Goal: Task Accomplishment & Management: Complete application form

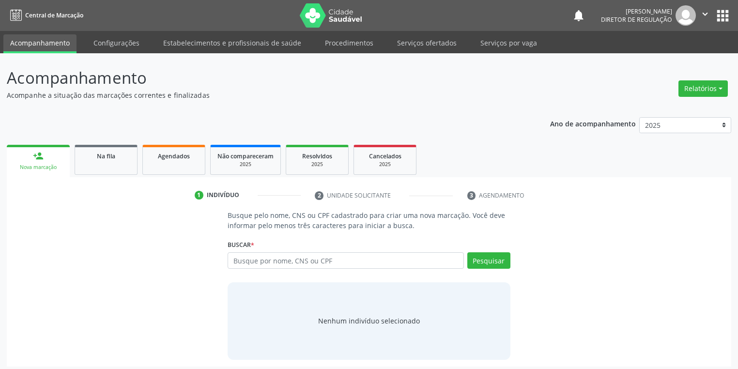
click at [262, 263] on input "text" at bounding box center [346, 260] width 236 height 16
type input "701106328014580"
click at [482, 258] on button "Pesquisar" at bounding box center [489, 260] width 43 height 16
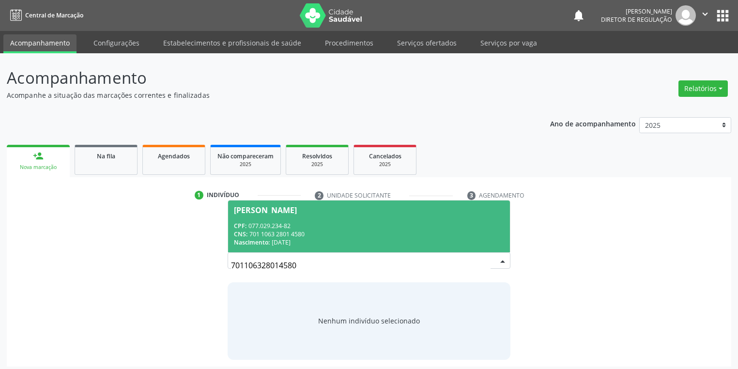
drag, startPoint x: 303, startPoint y: 223, endPoint x: 310, endPoint y: 221, distance: 6.5
click at [304, 222] on div "CPF: 077.029.234-82" at bounding box center [369, 226] width 270 height 8
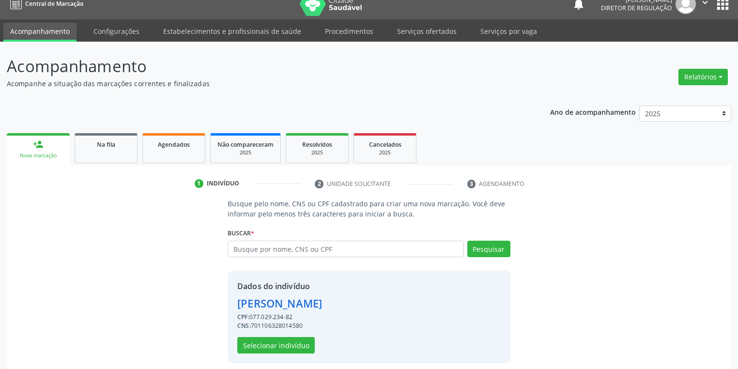
scroll to position [18, 0]
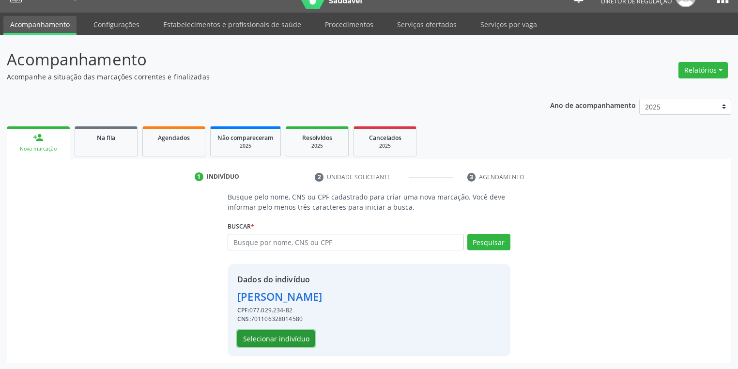
click at [284, 342] on button "Selecionar indivíduo" at bounding box center [276, 338] width 78 height 16
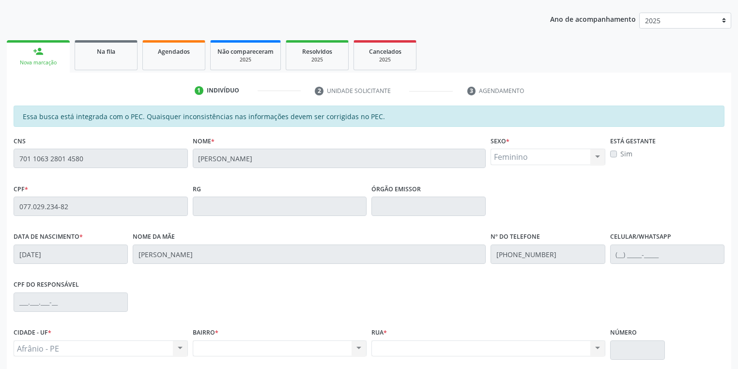
scroll to position [184, 0]
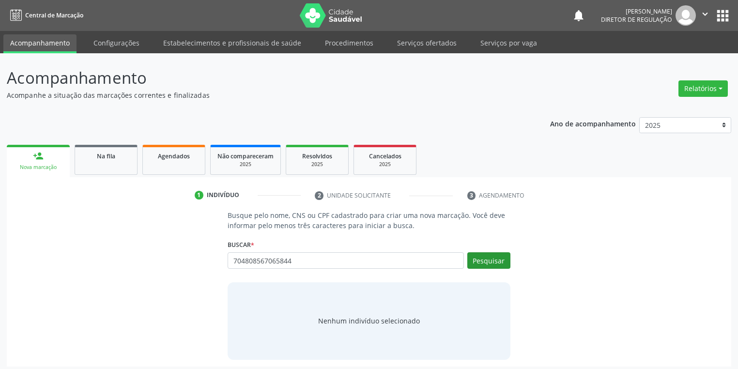
type input "704808567065844"
click at [494, 265] on button "Pesquisar" at bounding box center [489, 260] width 43 height 16
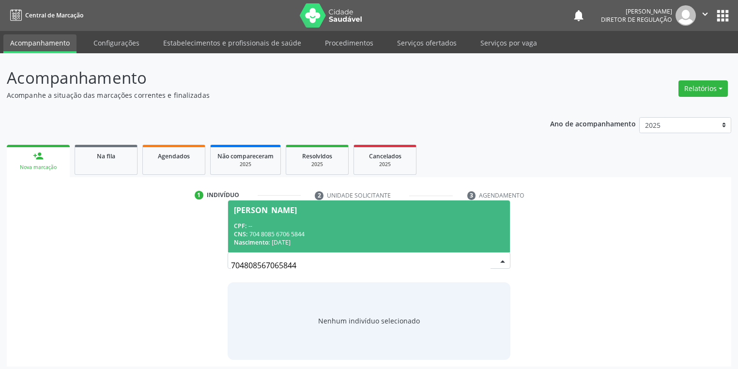
click at [266, 216] on span "Naelson Vieira Carvalho CPF: -- CNS: 704 8085 6706 5844 Nascimento: 16/10/1977" at bounding box center [369, 227] width 282 height 52
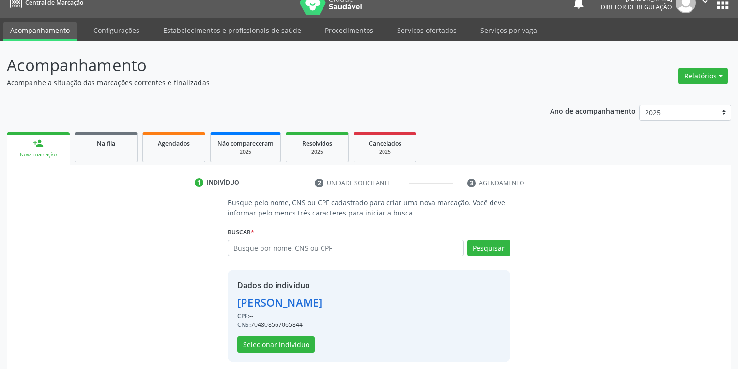
scroll to position [18, 0]
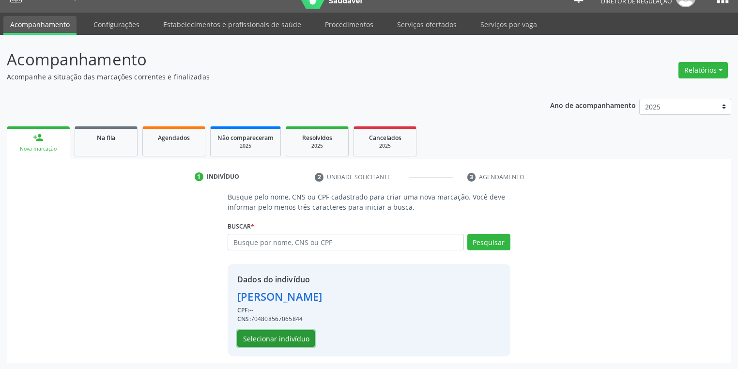
click at [277, 335] on button "Selecionar indivíduo" at bounding box center [276, 338] width 78 height 16
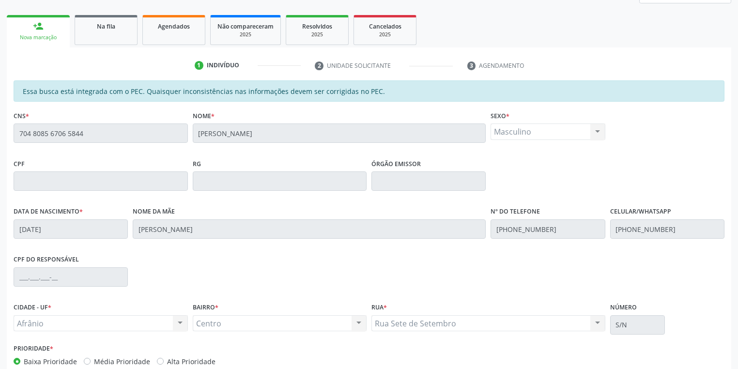
scroll to position [184, 0]
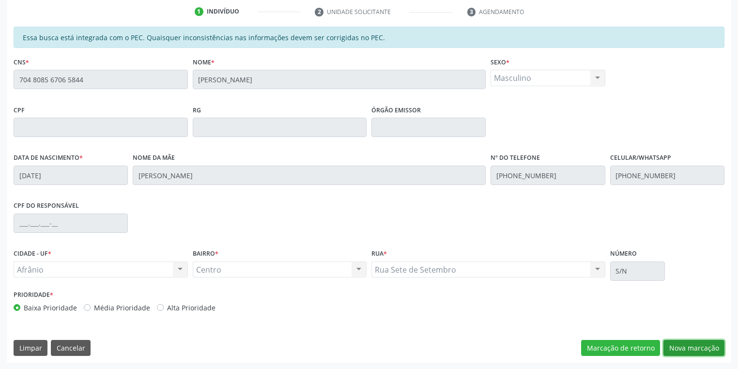
click at [679, 353] on button "Nova marcação" at bounding box center [694, 348] width 61 height 16
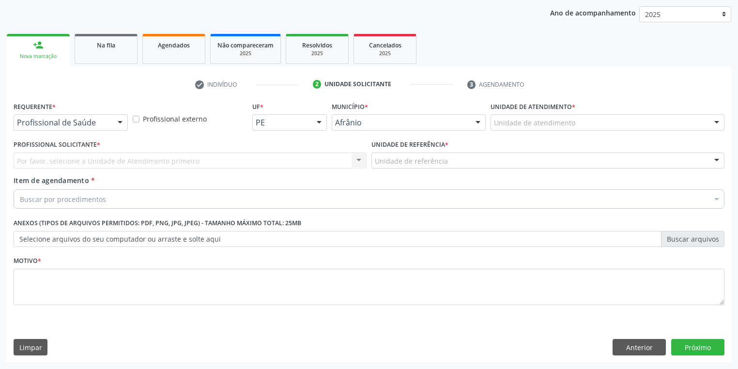
scroll to position [110, 0]
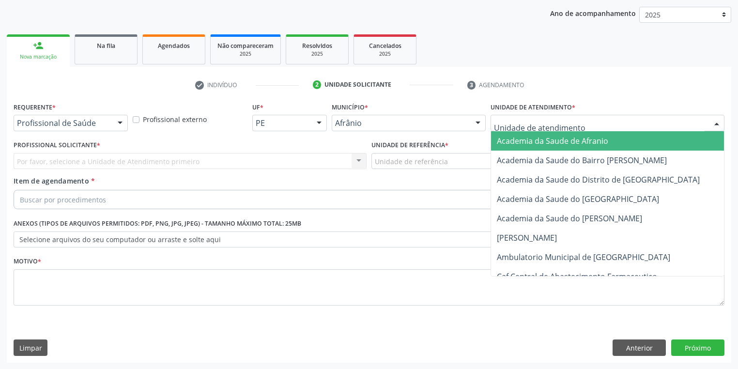
click at [505, 115] on div at bounding box center [608, 123] width 234 height 16
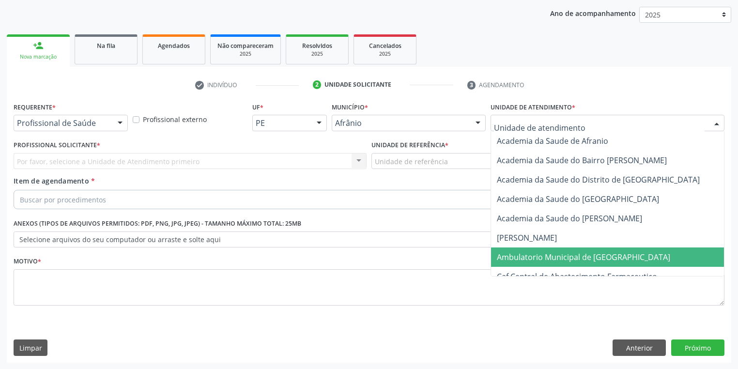
click at [518, 252] on span "Ambulatorio Municipal de [GEOGRAPHIC_DATA]" at bounding box center [583, 257] width 173 height 11
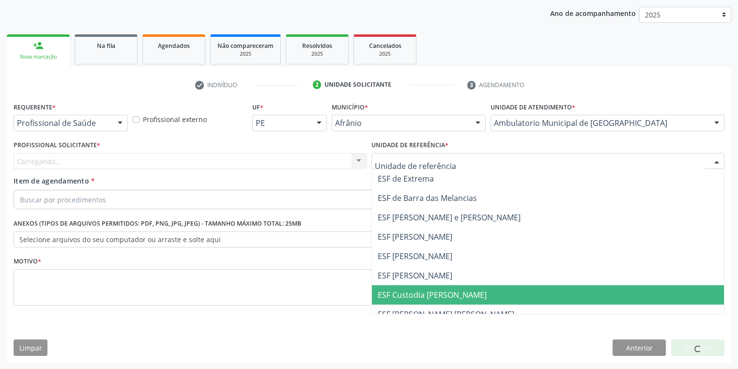
click at [406, 302] on span "ESF Custodia [PERSON_NAME]" at bounding box center [548, 294] width 352 height 19
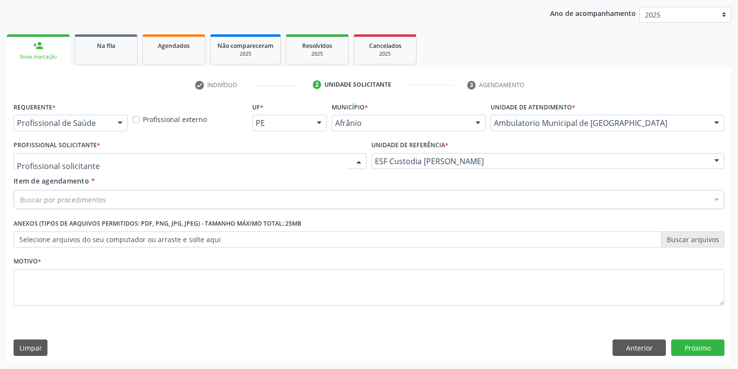
drag, startPoint x: 64, startPoint y: 162, endPoint x: 54, endPoint y: 196, distance: 34.8
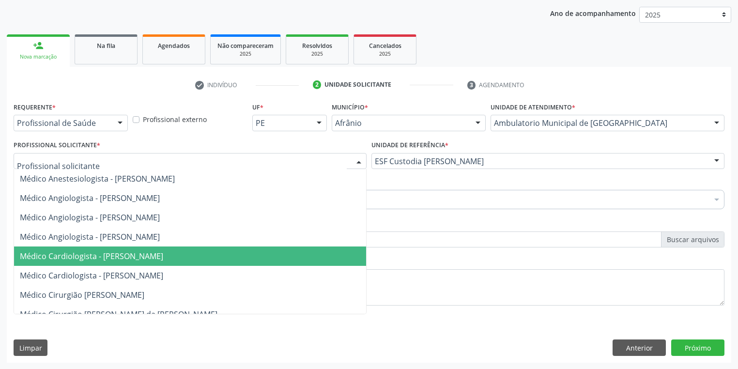
click at [92, 264] on span "Médico Cardiologista - Alysson Rodrigo Ferreira Cavalcanti" at bounding box center [190, 256] width 352 height 19
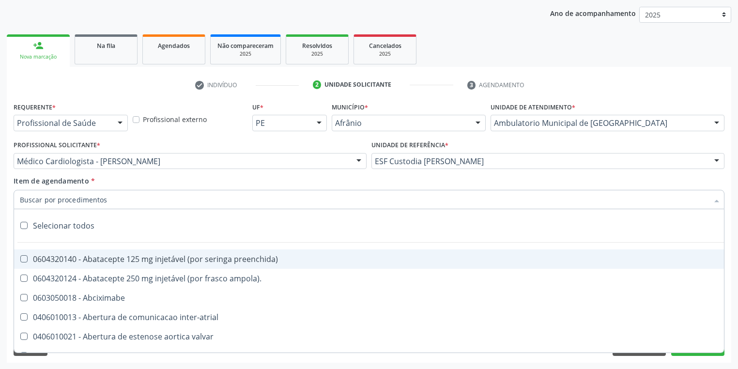
click at [45, 200] on input "Item de agendamento *" at bounding box center [364, 199] width 689 height 19
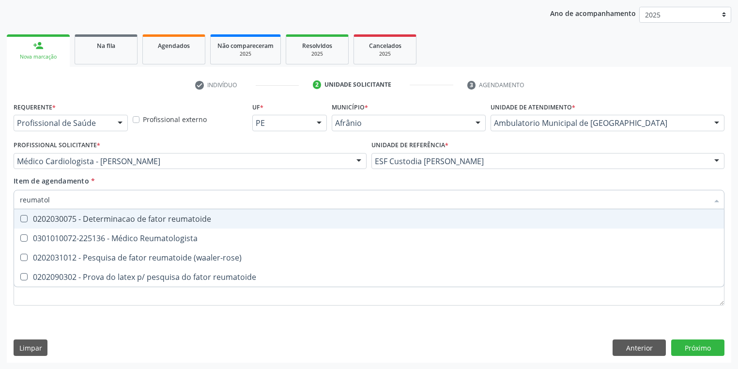
type input "reumatolo"
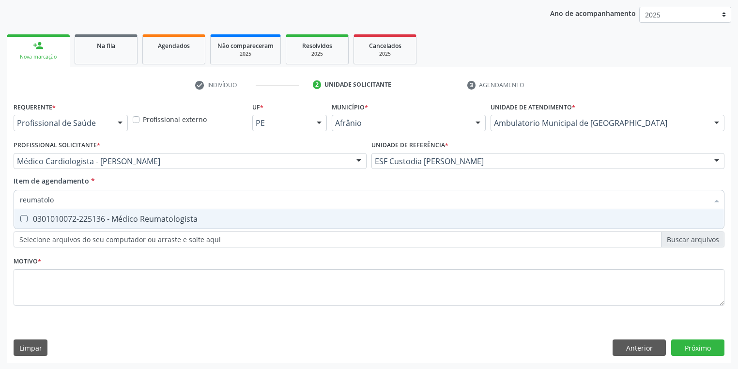
click at [55, 225] on span "0301010072-225136 - Médico Reumatologista" at bounding box center [369, 218] width 710 height 19
checkbox Reumatologista "true"
click at [33, 280] on div "Requerente * Profissional de Saúde Profissional de Saúde Paciente Nenhum result…" at bounding box center [369, 209] width 711 height 219
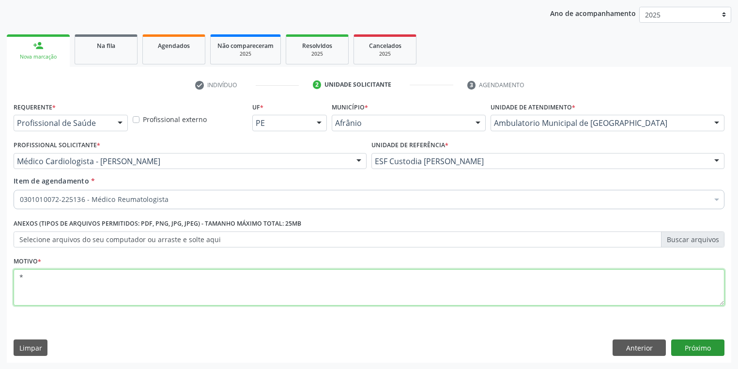
type textarea "*"
click at [707, 347] on button "Próximo" at bounding box center [698, 348] width 53 height 16
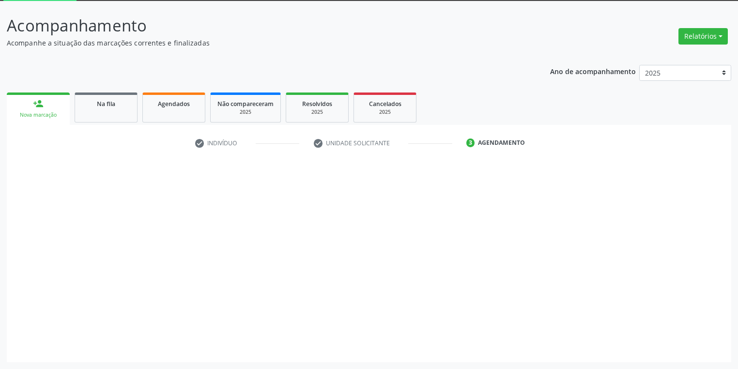
scroll to position [52, 0]
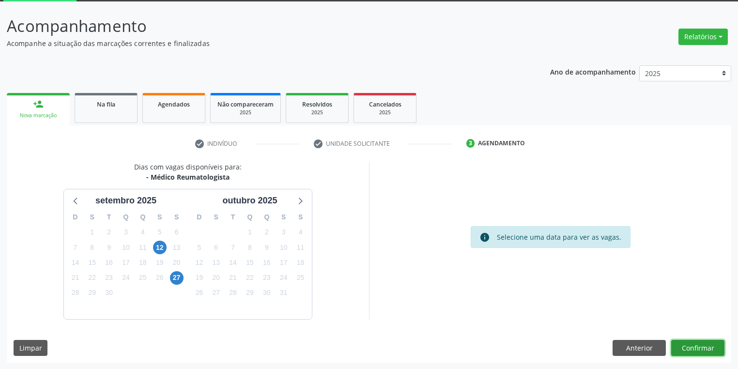
click at [701, 346] on button "Confirmar" at bounding box center [698, 348] width 53 height 16
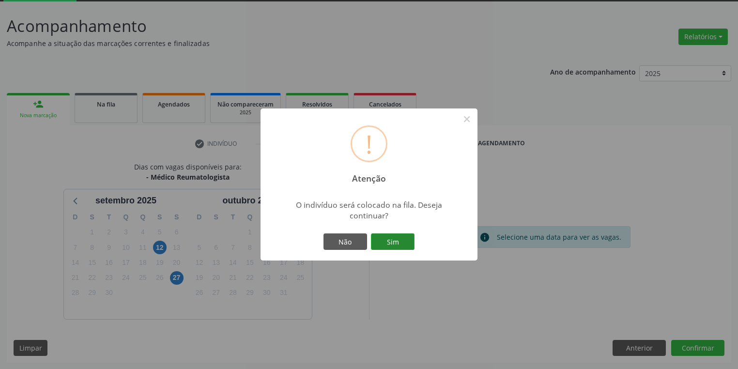
click at [386, 235] on button "Sim" at bounding box center [393, 242] width 44 height 16
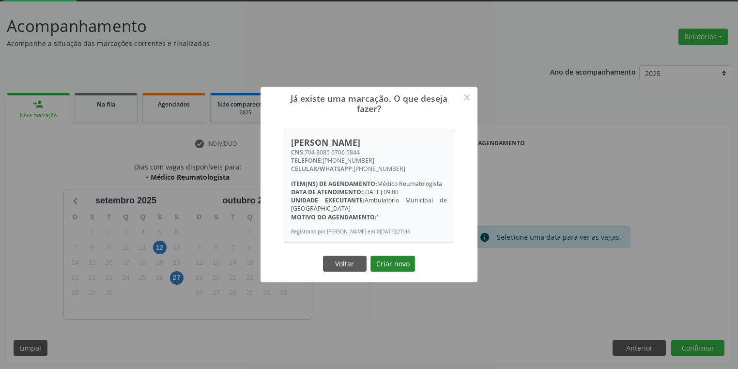
click at [390, 269] on button "Criar novo" at bounding box center [393, 264] width 45 height 16
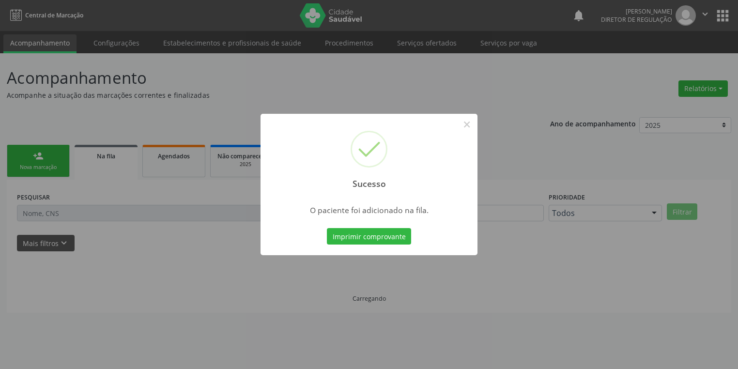
scroll to position [0, 0]
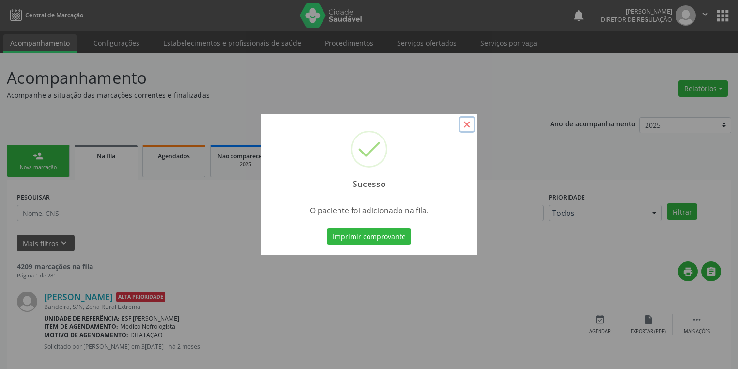
click at [470, 128] on button "×" at bounding box center [467, 124] width 16 height 16
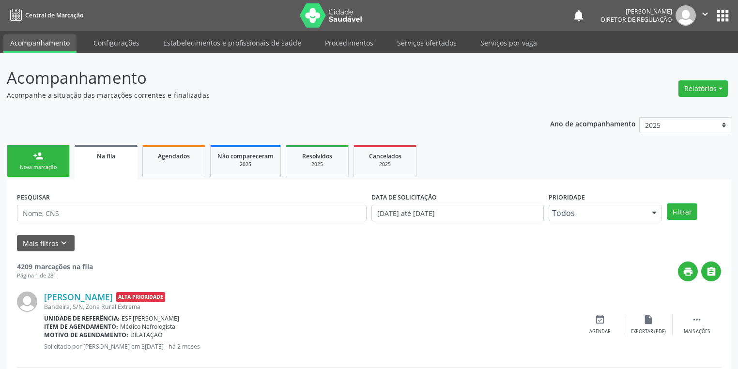
click at [39, 167] on div "Nova marcação" at bounding box center [38, 167] width 48 height 7
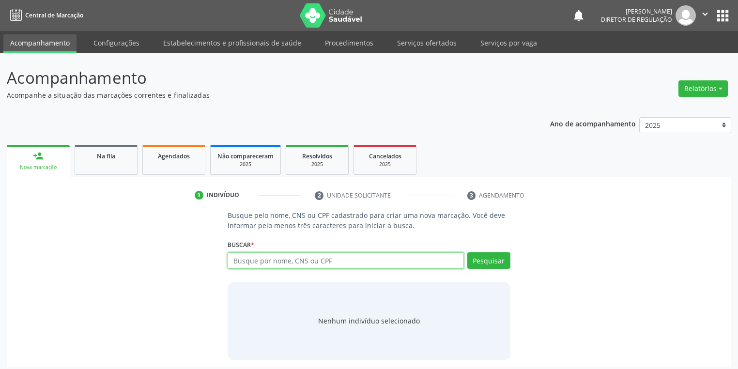
click at [249, 260] on input "text" at bounding box center [346, 260] width 236 height 16
type input "707007838552836"
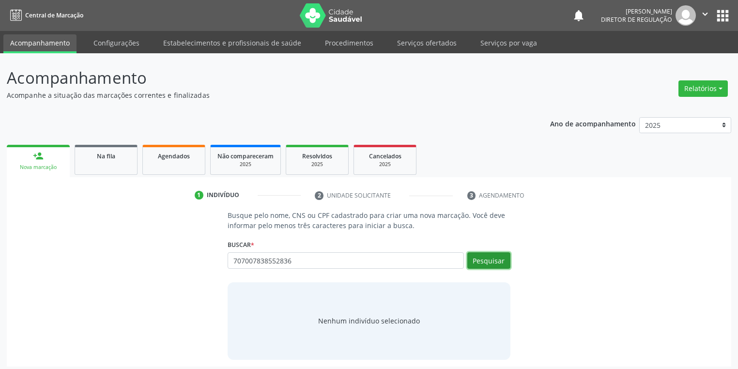
click at [485, 254] on button "Pesquisar" at bounding box center [489, 260] width 43 height 16
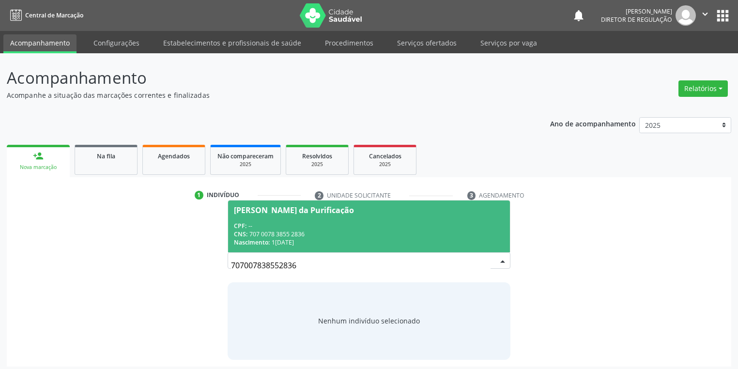
click at [339, 240] on div "Nascimento: 16/10/1962" at bounding box center [369, 242] width 270 height 8
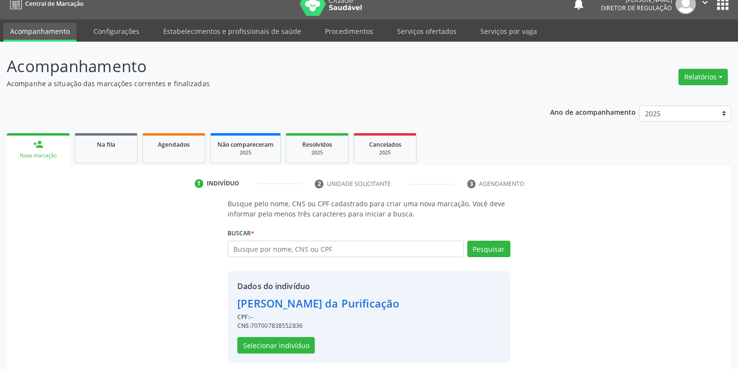
scroll to position [18, 0]
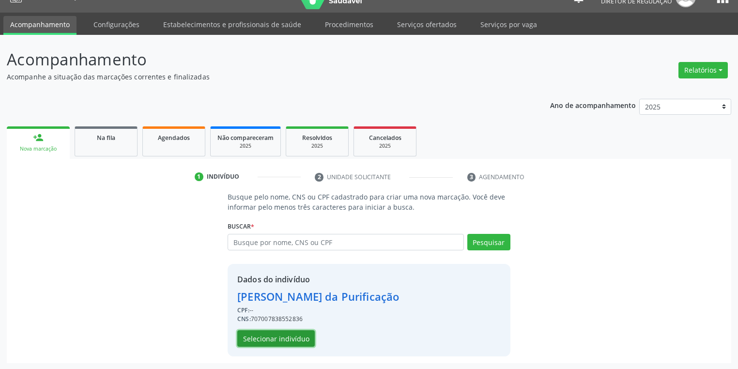
click at [272, 341] on button "Selecionar indivíduo" at bounding box center [276, 338] width 78 height 16
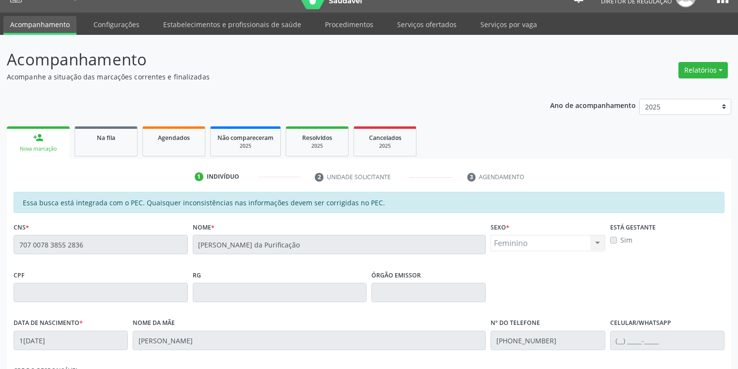
scroll to position [184, 0]
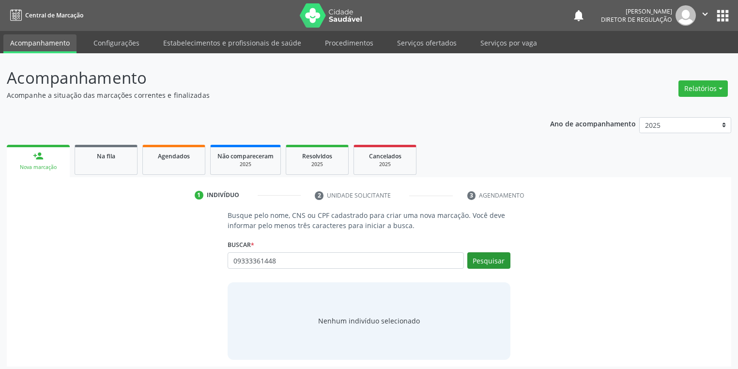
type input "09333361448"
click at [485, 255] on button "Pesquisar" at bounding box center [489, 260] width 43 height 16
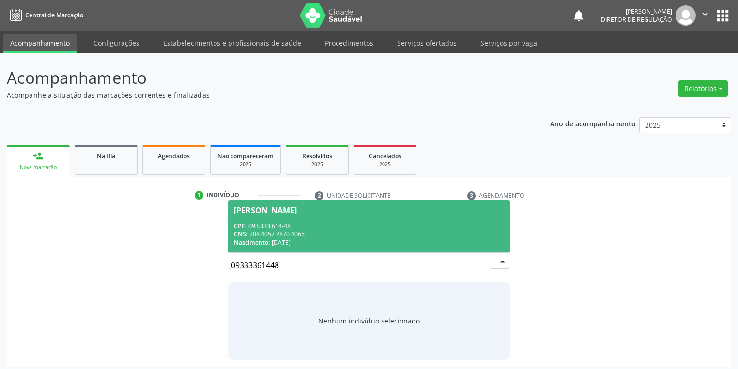
click at [291, 230] on div "CNS: 708 4057 2870 4065" at bounding box center [369, 234] width 270 height 8
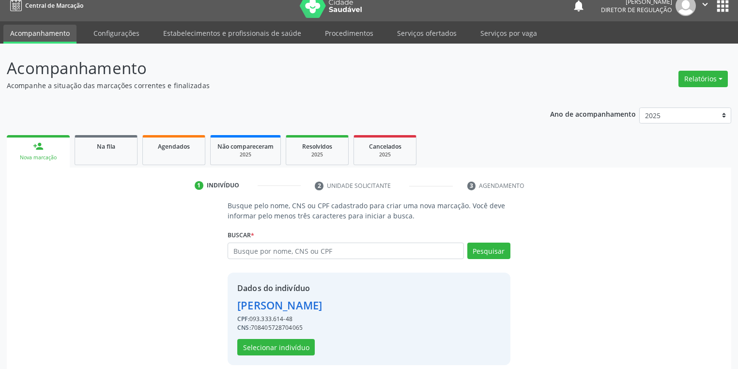
scroll to position [18, 0]
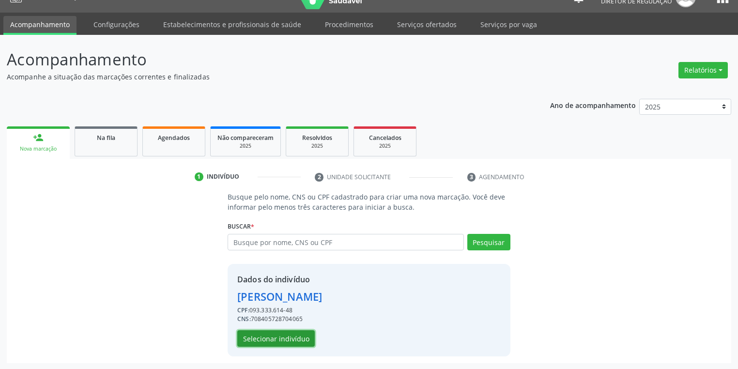
click at [273, 337] on button "Selecionar indivíduo" at bounding box center [276, 338] width 78 height 16
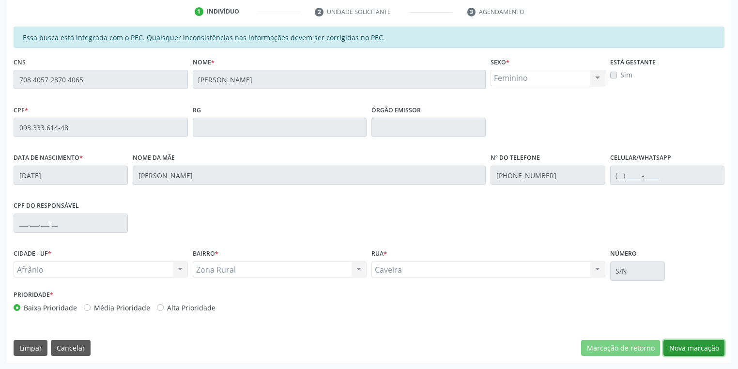
click at [674, 347] on button "Nova marcação" at bounding box center [694, 348] width 61 height 16
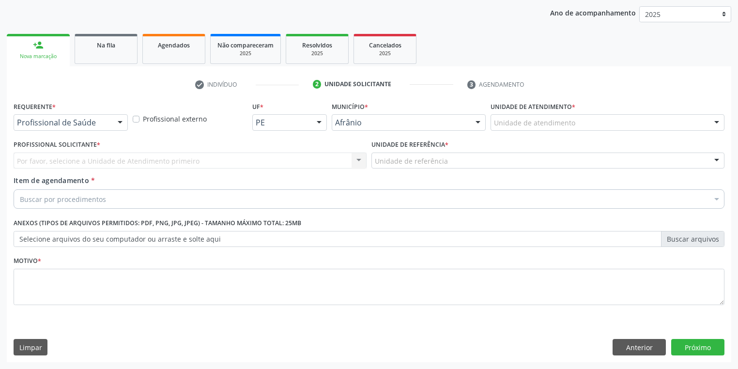
scroll to position [110, 0]
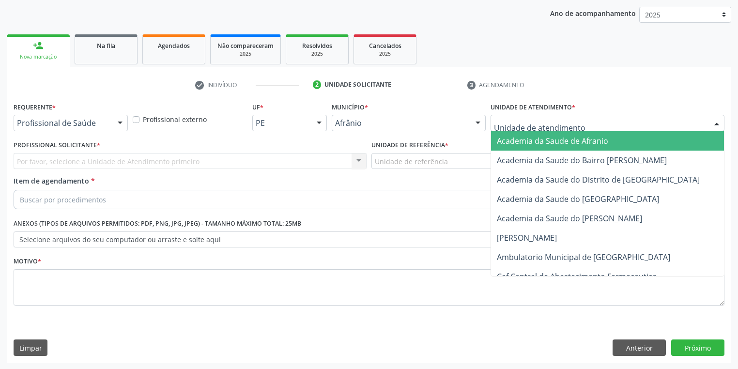
drag, startPoint x: 514, startPoint y: 125, endPoint x: 513, endPoint y: 167, distance: 42.2
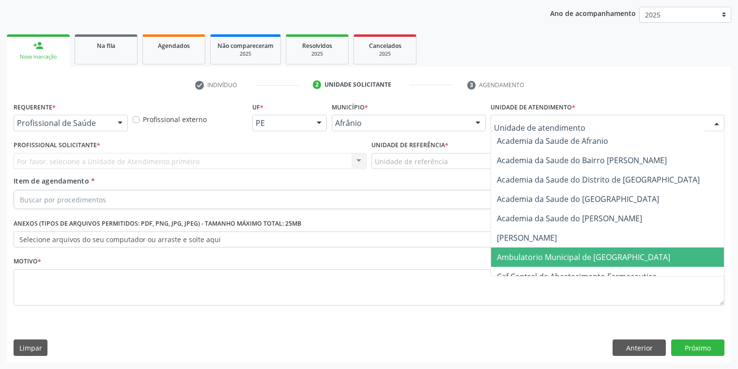
click at [508, 256] on span "Ambulatorio Municipal de [GEOGRAPHIC_DATA]" at bounding box center [583, 257] width 173 height 11
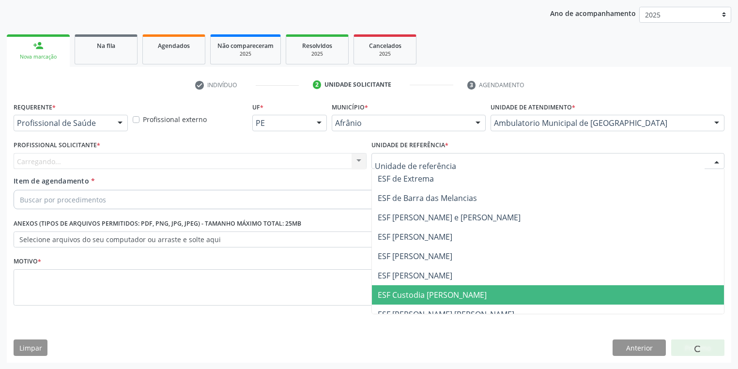
click at [400, 285] on span "ESF Custodia [PERSON_NAME]" at bounding box center [548, 294] width 352 height 19
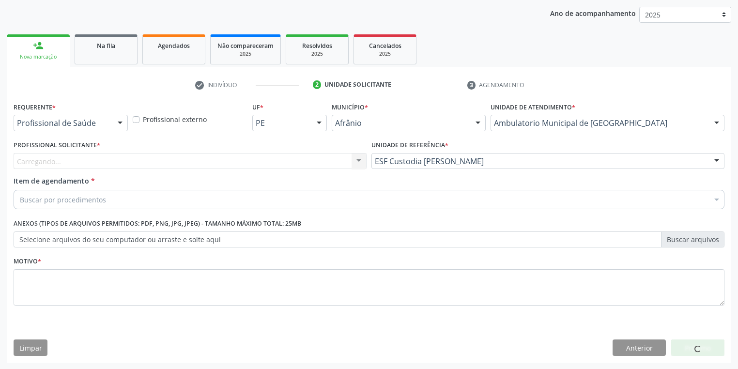
click at [78, 171] on div "Profissional Solicitante * Carregando... Nenhum resultado encontrado para: " " …" at bounding box center [190, 157] width 358 height 38
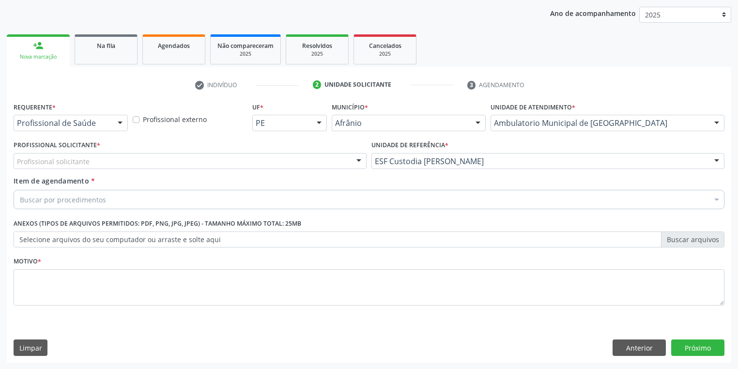
drag, startPoint x: 52, startPoint y: 146, endPoint x: 56, endPoint y: 156, distance: 10.0
click at [52, 149] on label "Profissional Solicitante *" at bounding box center [57, 145] width 87 height 15
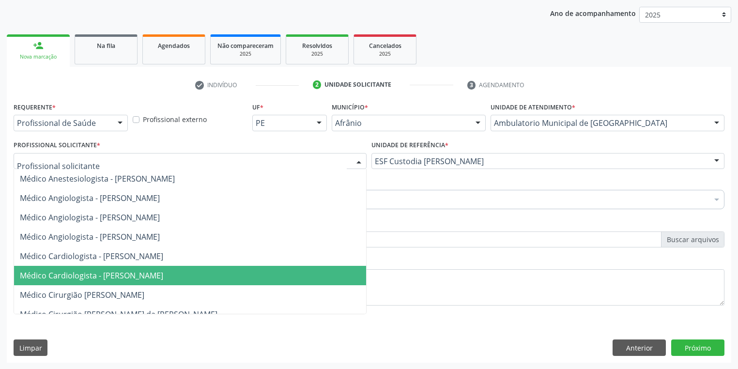
click at [105, 273] on span "Médico Cardiologista - Anderson da Costa Armstrong" at bounding box center [91, 275] width 143 height 11
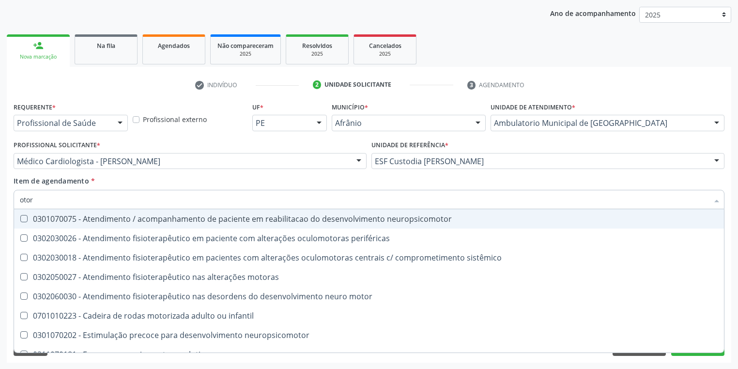
type input "otorr"
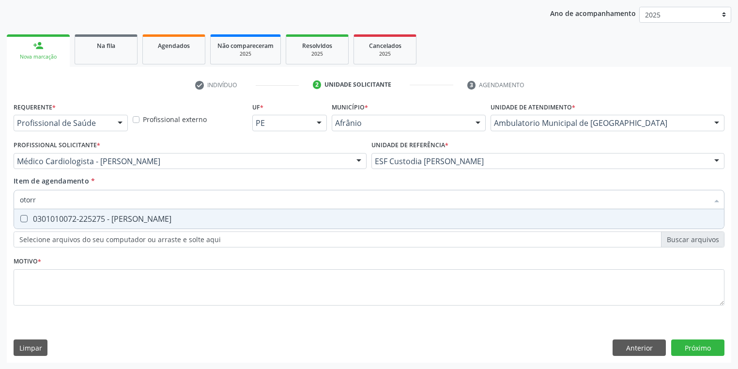
click at [61, 226] on span "0301010072-225275 - Médico Otorrinolaringologista" at bounding box center [369, 218] width 710 height 19
checkbox Otorrinolaringologista "true"
click at [29, 291] on div "Requerente * Profissional de Saúde Profissional de Saúde Paciente Nenhum result…" at bounding box center [369, 209] width 711 height 219
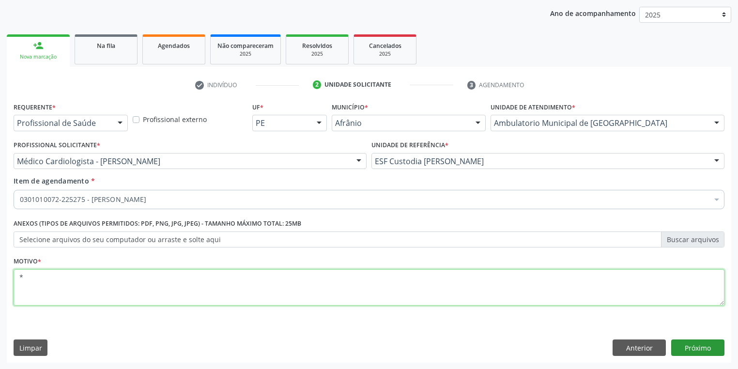
type textarea "*"
click at [702, 347] on button "Próximo" at bounding box center [698, 348] width 53 height 16
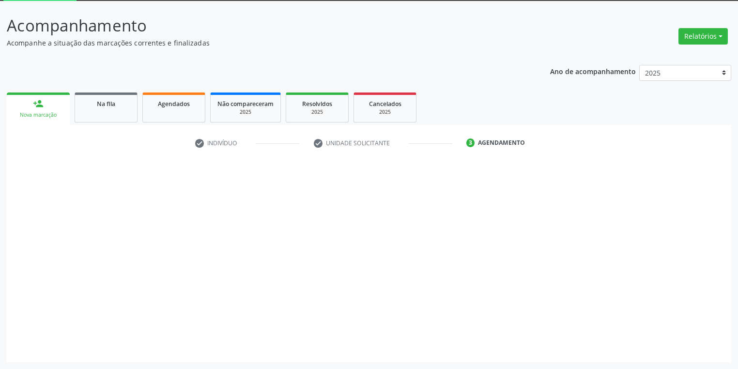
scroll to position [52, 0]
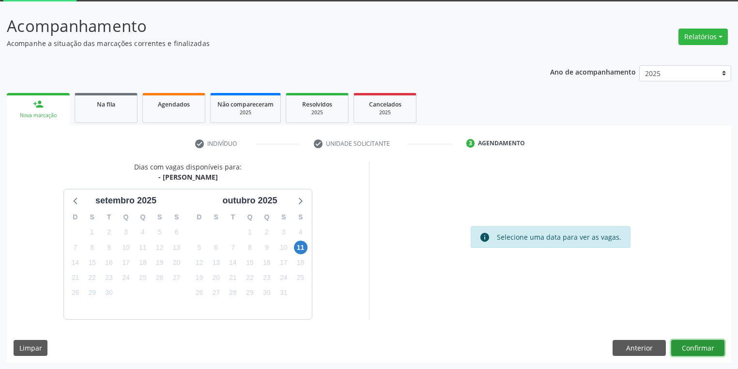
click at [684, 349] on button "Confirmar" at bounding box center [698, 348] width 53 height 16
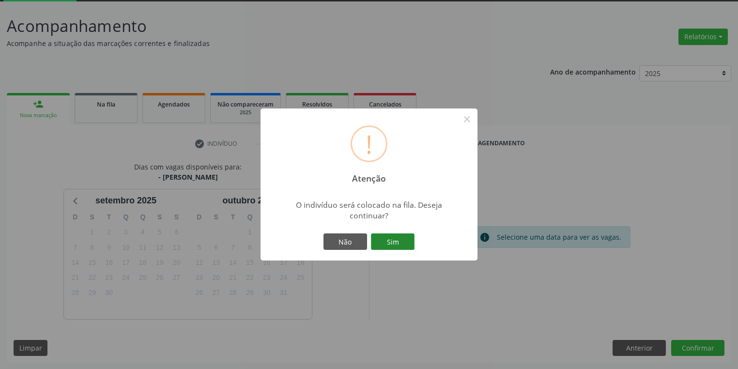
click at [400, 238] on button "Sim" at bounding box center [393, 242] width 44 height 16
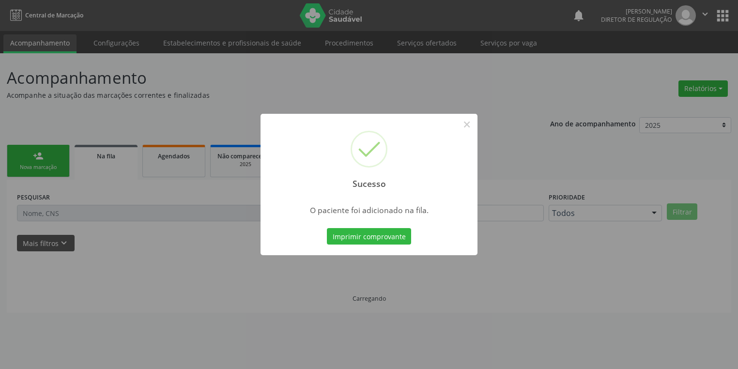
scroll to position [0, 0]
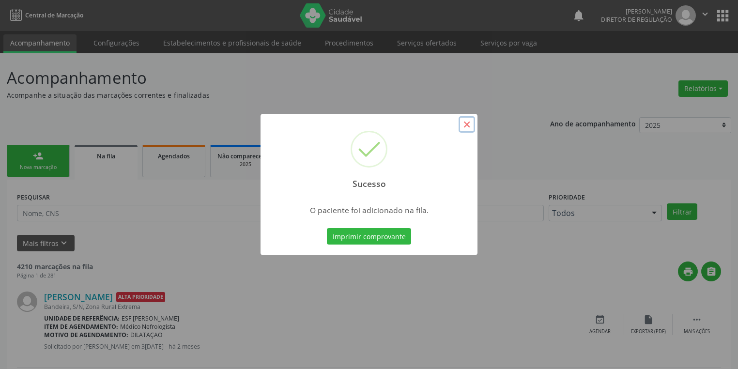
click at [469, 125] on button "×" at bounding box center [467, 124] width 16 height 16
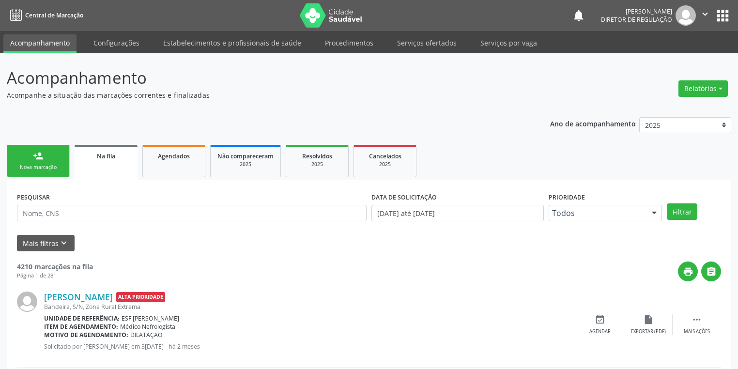
click at [36, 164] on div "Nova marcação" at bounding box center [38, 167] width 48 height 7
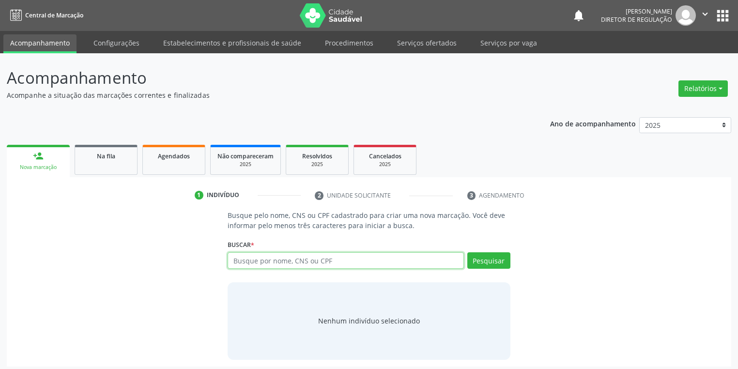
click at [272, 266] on input "text" at bounding box center [346, 260] width 236 height 16
type input "701202082924214"
click at [489, 263] on button "Pesquisar" at bounding box center [489, 260] width 43 height 16
type input "701202082924214"
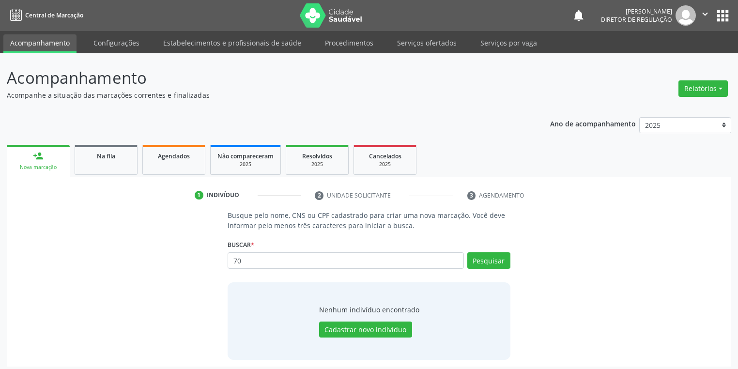
type input "7"
type input "701202082924214"
click at [474, 264] on button "Pesquisar" at bounding box center [489, 260] width 43 height 16
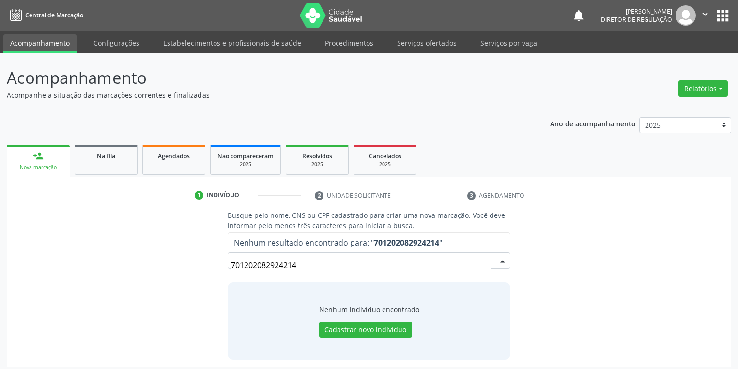
click at [297, 265] on input "701202082924214" at bounding box center [361, 265] width 260 height 19
click at [299, 264] on input "701202082924214" at bounding box center [361, 265] width 260 height 19
click at [289, 264] on input "701202082924214" at bounding box center [361, 265] width 260 height 19
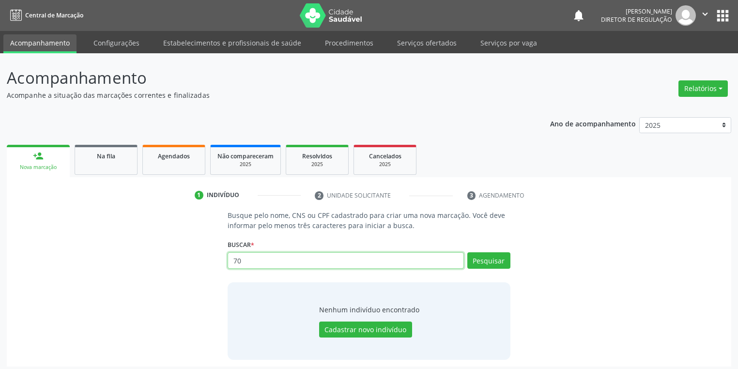
type input "7"
type input "r"
type input "708004307402820"
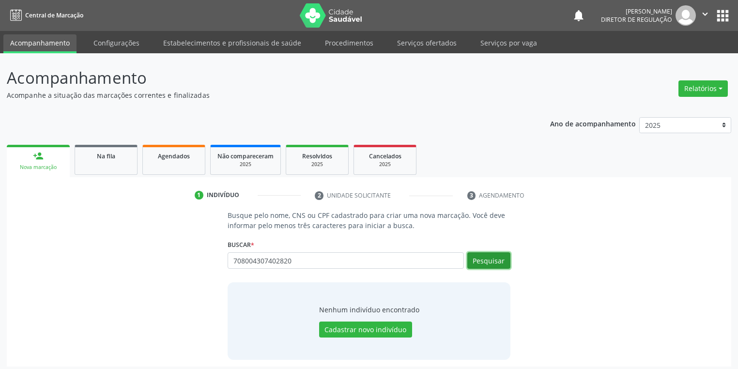
click at [488, 256] on button "Pesquisar" at bounding box center [489, 260] width 43 height 16
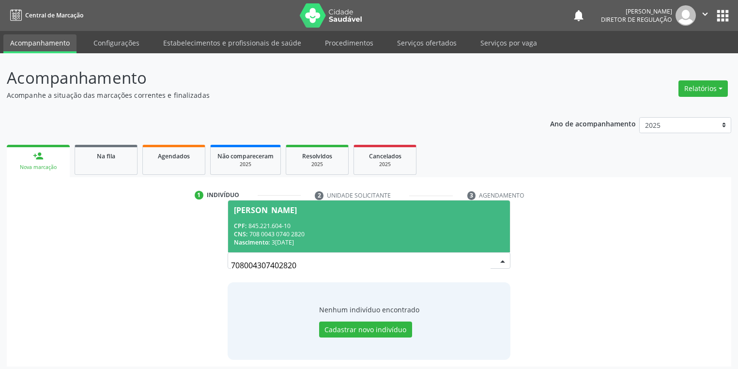
click at [299, 230] on div "CNS: 708 0043 0740 2820" at bounding box center [369, 234] width 270 height 8
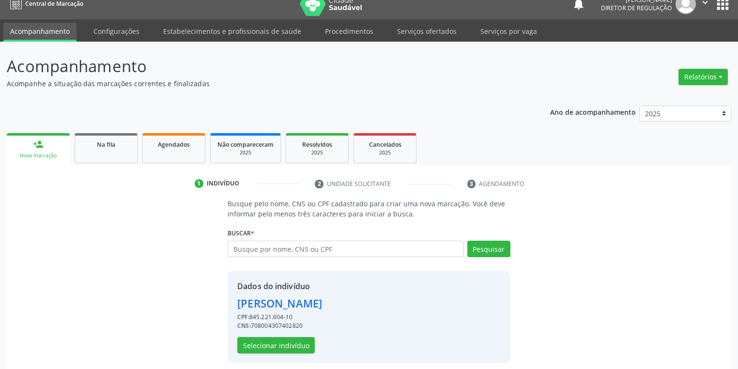
scroll to position [18, 0]
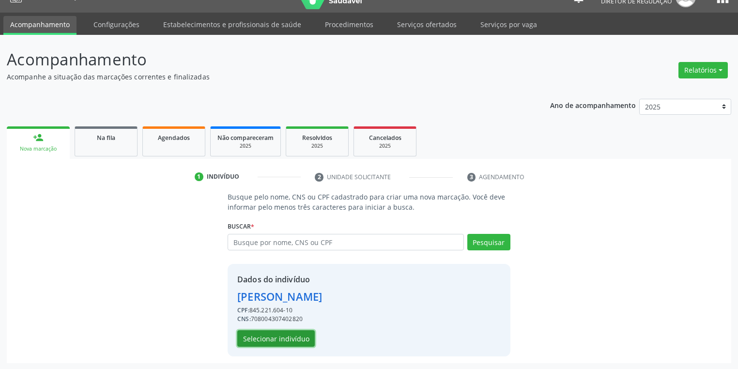
click at [275, 335] on button "Selecionar indivíduo" at bounding box center [276, 338] width 78 height 16
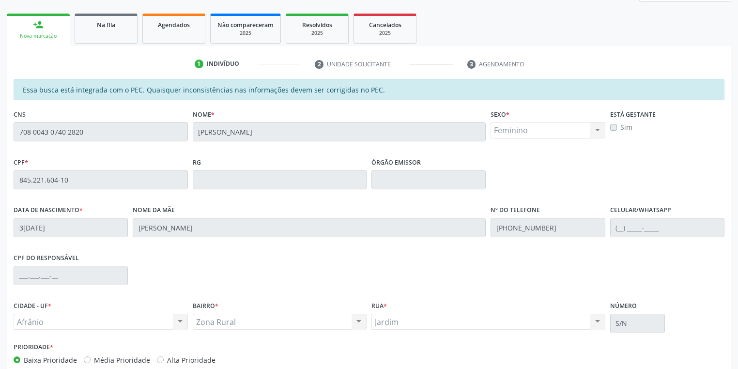
scroll to position [184, 0]
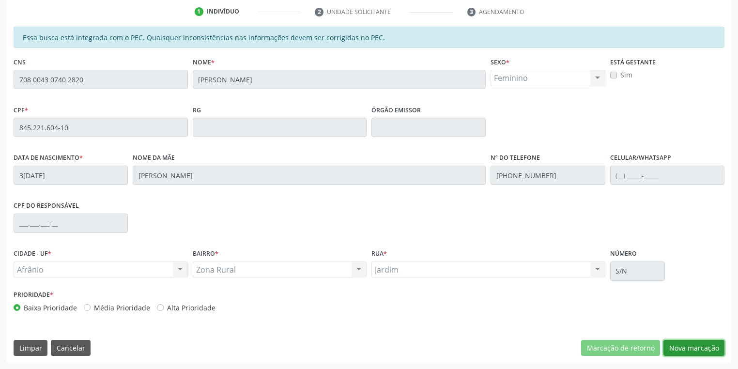
click at [680, 344] on button "Nova marcação" at bounding box center [694, 348] width 61 height 16
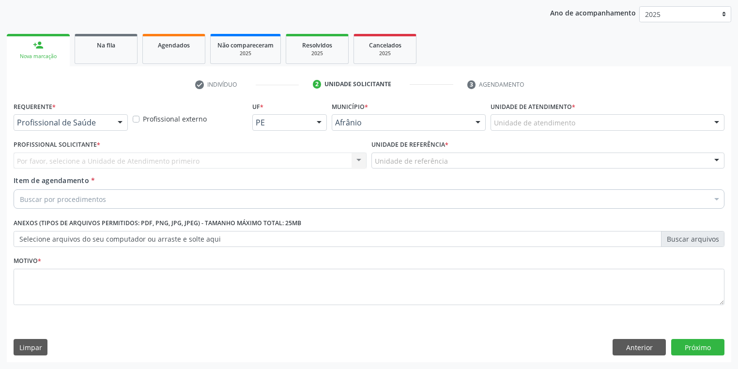
scroll to position [110, 0]
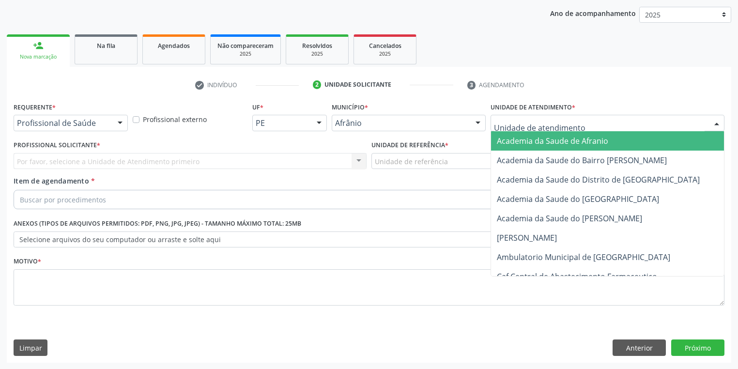
drag, startPoint x: 509, startPoint y: 116, endPoint x: 511, endPoint y: 161, distance: 45.1
click at [509, 120] on div at bounding box center [608, 123] width 234 height 16
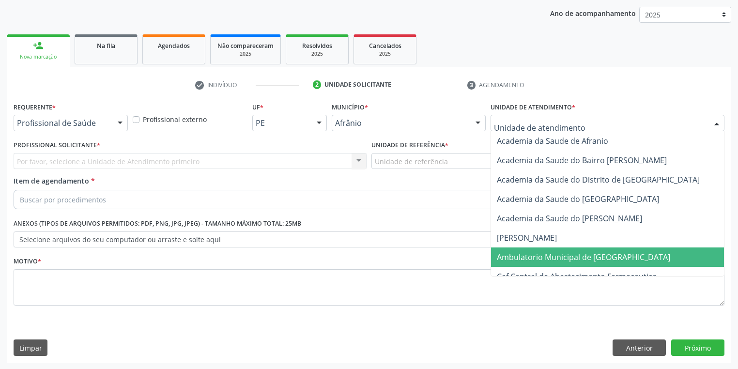
click at [508, 254] on span "Ambulatorio Municipal de [GEOGRAPHIC_DATA]" at bounding box center [583, 257] width 173 height 11
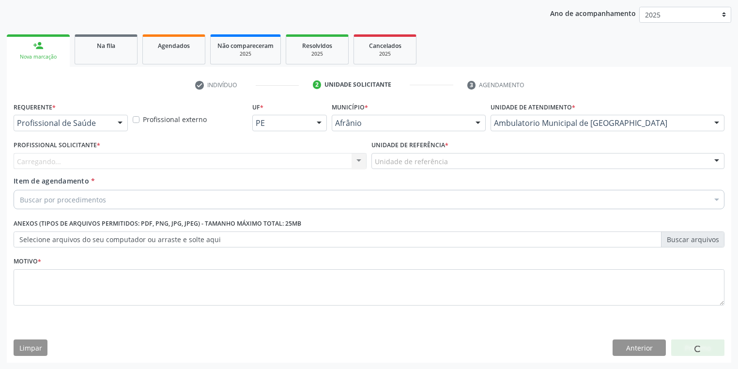
click at [378, 167] on div "Unidade de referência" at bounding box center [548, 161] width 353 height 16
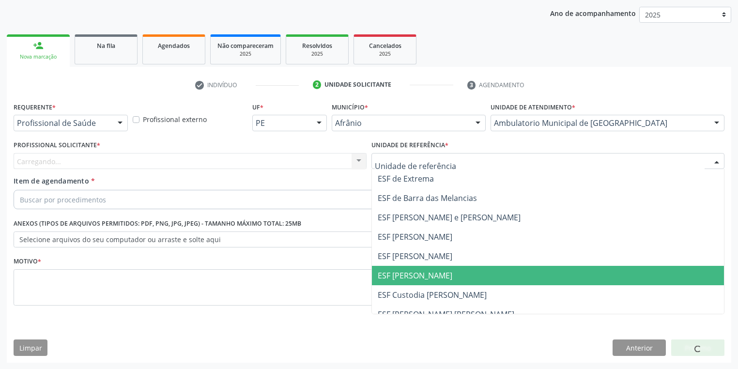
drag, startPoint x: 384, startPoint y: 277, endPoint x: 293, endPoint y: 247, distance: 95.9
click at [384, 277] on span "ESF [PERSON_NAME]" at bounding box center [415, 275] width 75 height 11
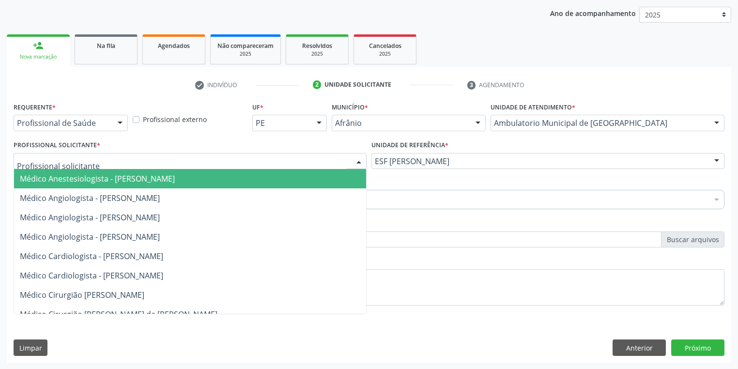
drag, startPoint x: 77, startPoint y: 160, endPoint x: 71, endPoint y: 186, distance: 26.8
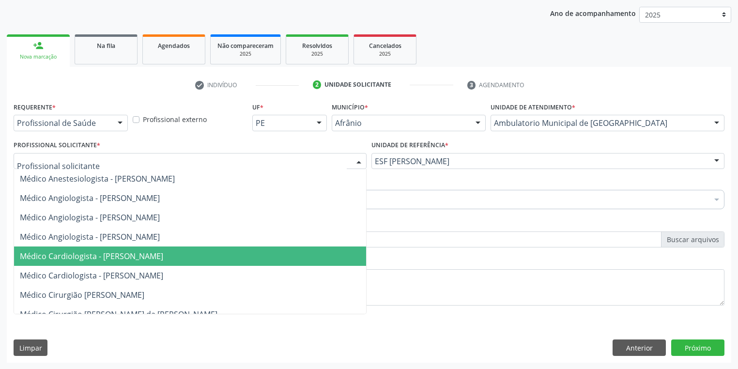
drag, startPoint x: 82, startPoint y: 256, endPoint x: 82, endPoint y: 245, distance: 11.6
click at [82, 257] on span "Médico Cardiologista - Alysson Rodrigo Ferreira Cavalcanti" at bounding box center [91, 256] width 143 height 11
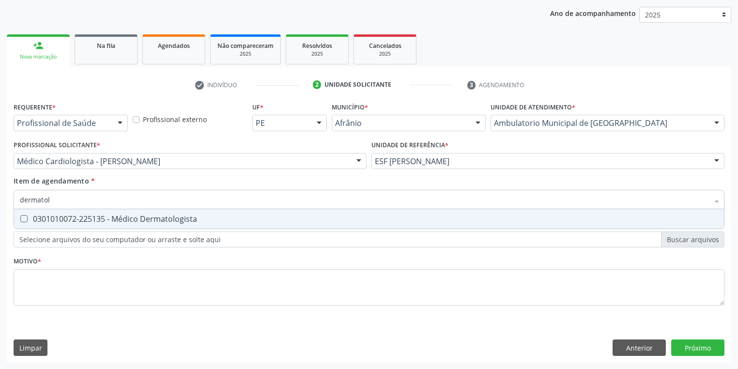
type input "dermatolo"
click at [59, 219] on div "0301010072-225135 - Médico Dermatologista" at bounding box center [369, 219] width 699 height 8
checkbox Dermatologista "true"
click at [40, 282] on div "Requerente * Profissional de Saúde Profissional de Saúde Paciente Nenhum result…" at bounding box center [369, 209] width 711 height 219
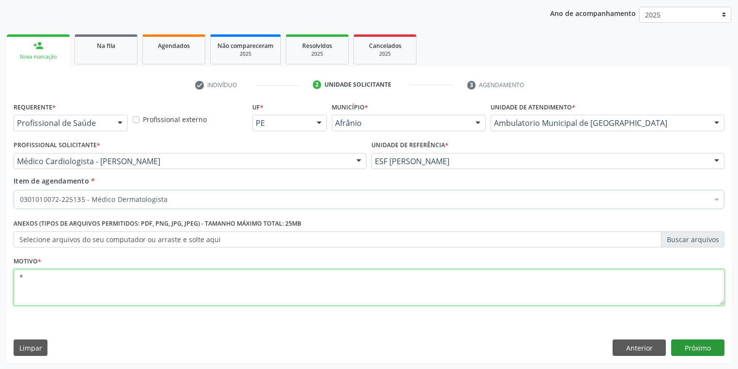
type textarea "*"
click at [686, 344] on button "Próximo" at bounding box center [698, 348] width 53 height 16
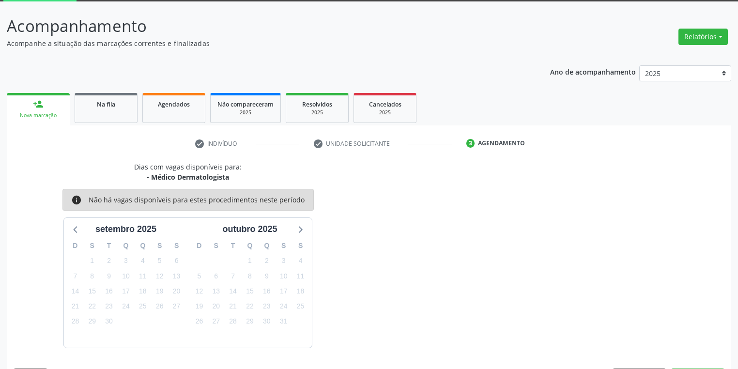
scroll to position [80, 0]
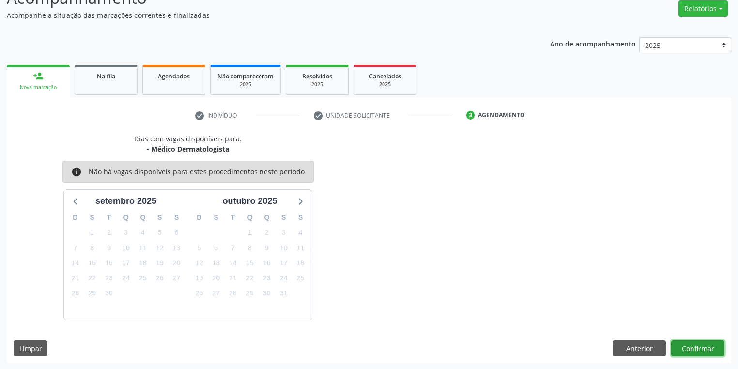
click at [687, 343] on button "Confirmar" at bounding box center [698, 349] width 53 height 16
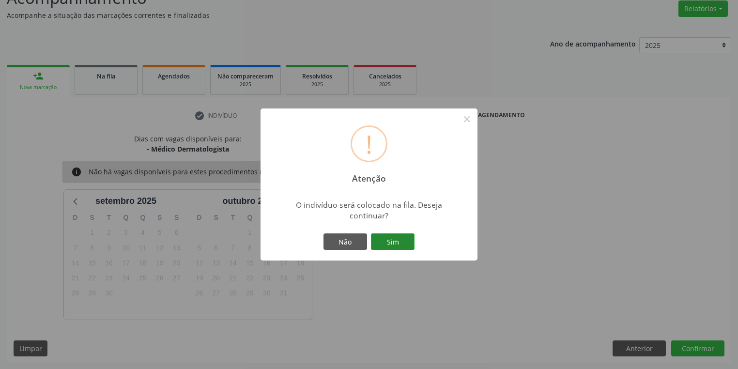
click at [398, 242] on button "Sim" at bounding box center [393, 242] width 44 height 16
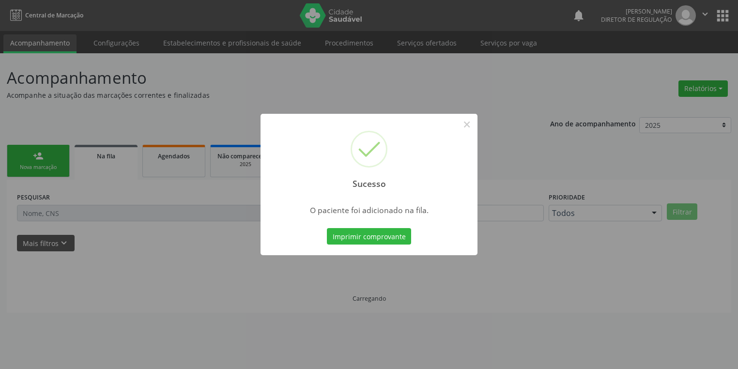
scroll to position [0, 0]
drag, startPoint x: 467, startPoint y: 125, endPoint x: 215, endPoint y: 143, distance: 252.7
click at [464, 125] on button "×" at bounding box center [470, 124] width 16 height 16
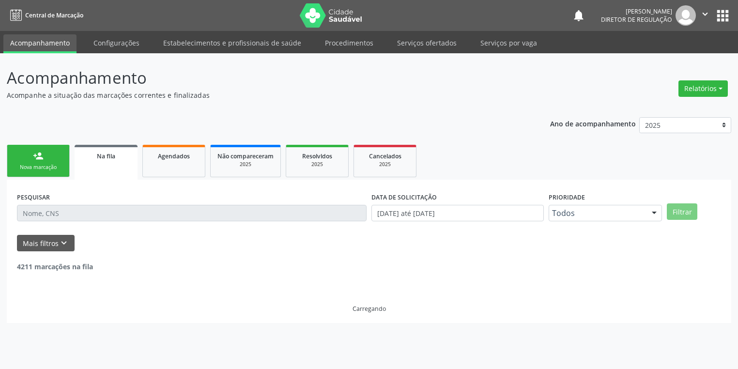
click at [43, 156] on div "person_add" at bounding box center [38, 156] width 11 height 11
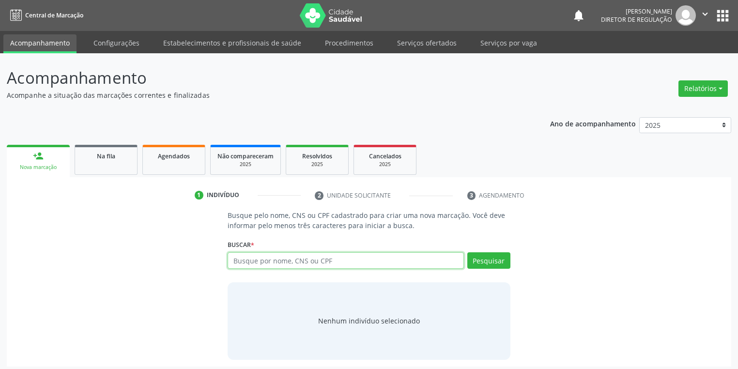
click at [240, 265] on input "text" at bounding box center [346, 260] width 236 height 16
type input "708004307402820"
click at [481, 264] on button "Pesquisar" at bounding box center [489, 260] width 43 height 16
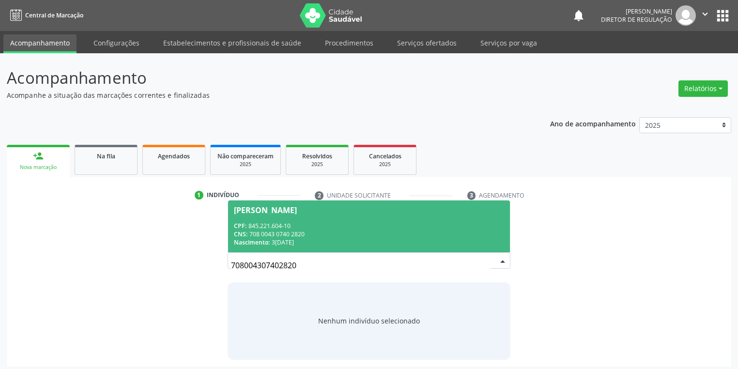
click at [254, 233] on div "CNS: 708 0043 0740 2820" at bounding box center [369, 234] width 270 height 8
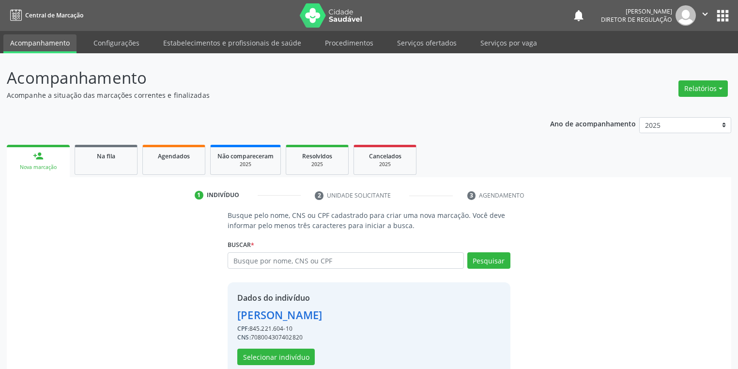
scroll to position [18, 0]
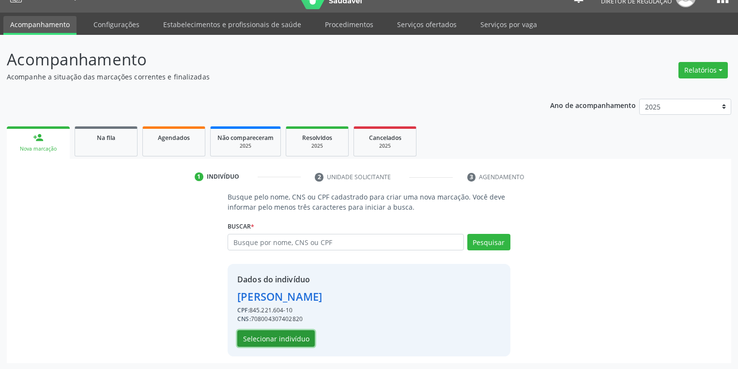
click at [262, 339] on button "Selecionar indivíduo" at bounding box center [276, 338] width 78 height 16
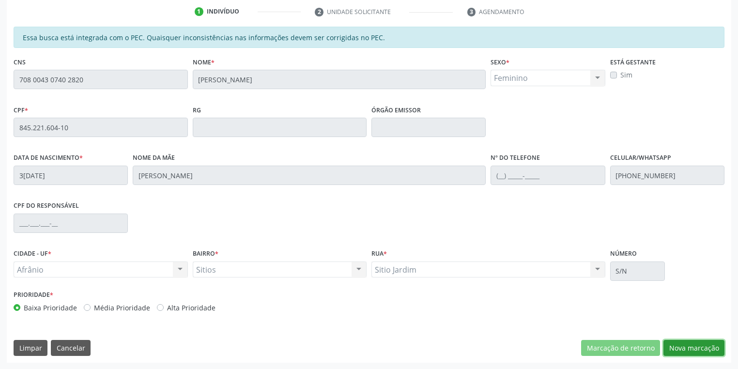
click at [670, 349] on button "Nova marcação" at bounding box center [694, 348] width 61 height 16
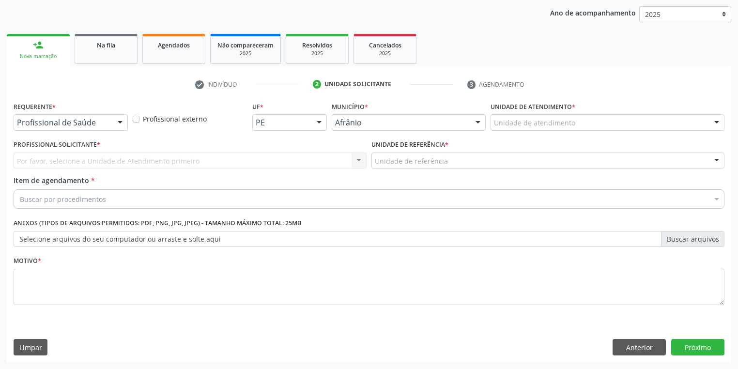
scroll to position [110, 0]
click at [514, 132] on div "Unidade de atendimento * Unidade de atendimento Academia da Saude de Afranio Ac…" at bounding box center [607, 119] width 239 height 38
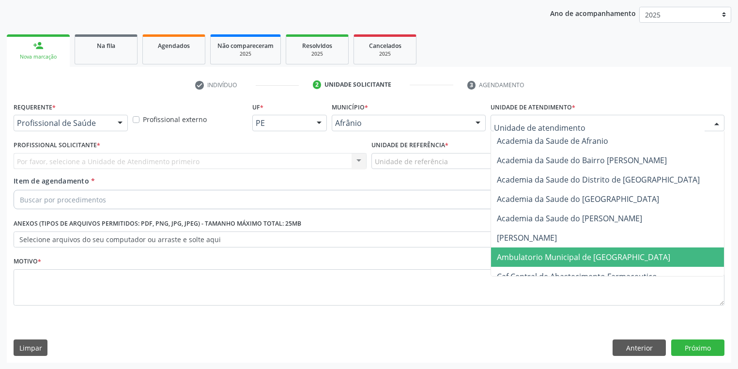
click at [512, 248] on span "Ambulatorio Municipal de [GEOGRAPHIC_DATA]" at bounding box center [609, 257] width 236 height 19
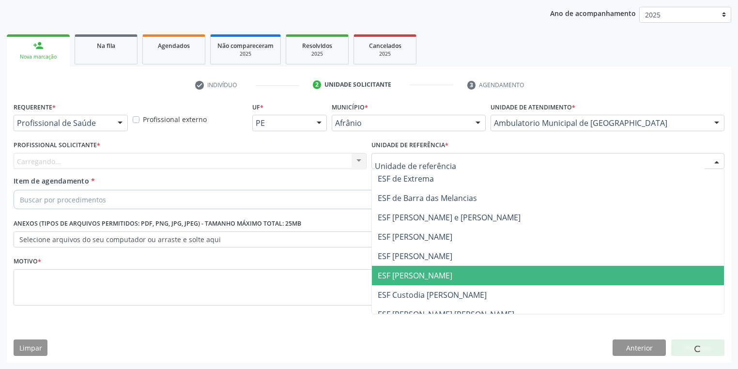
click at [393, 283] on span "ESF [PERSON_NAME]" at bounding box center [548, 275] width 352 height 19
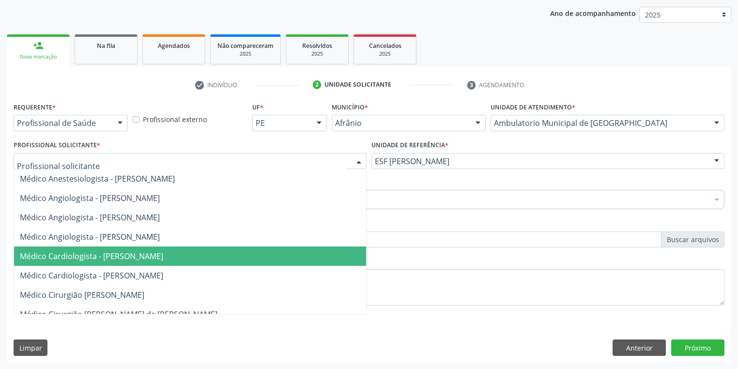
click at [87, 258] on span "Médico Cardiologista - Alysson Rodrigo Ferreira Cavalcanti" at bounding box center [91, 256] width 143 height 11
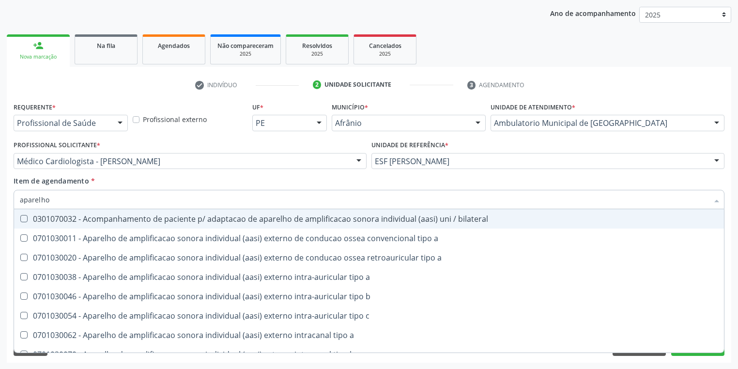
type input "aparelho u"
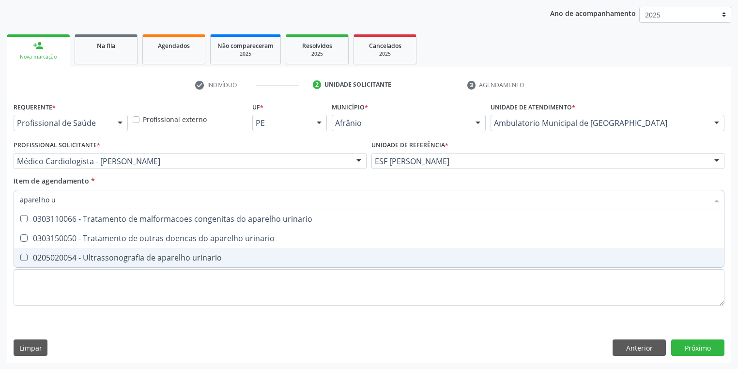
click at [91, 252] on span "0205020054 - Ultrassonografia de aparelho urinario" at bounding box center [369, 257] width 710 height 19
checkbox urinario "true"
click at [69, 295] on div "Requerente * Profissional de Saúde Profissional de Saúde Paciente Nenhum result…" at bounding box center [369, 209] width 711 height 219
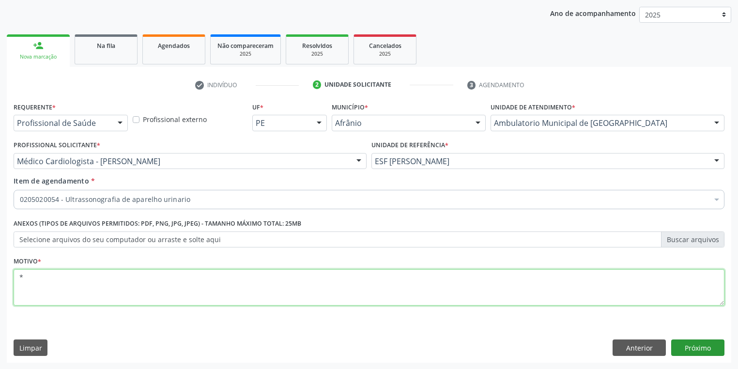
type textarea "*"
click at [690, 347] on button "Próximo" at bounding box center [698, 348] width 53 height 16
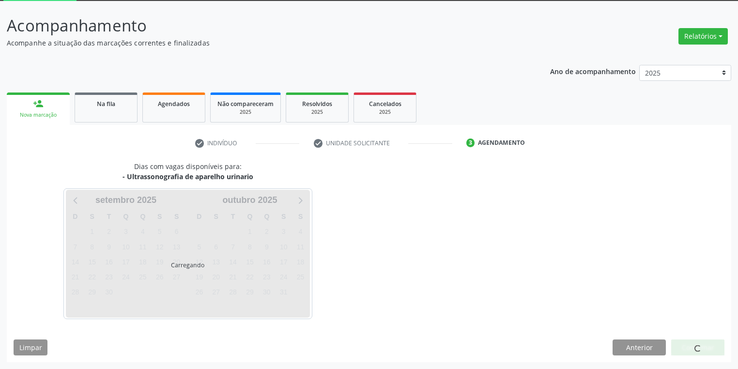
scroll to position [52, 0]
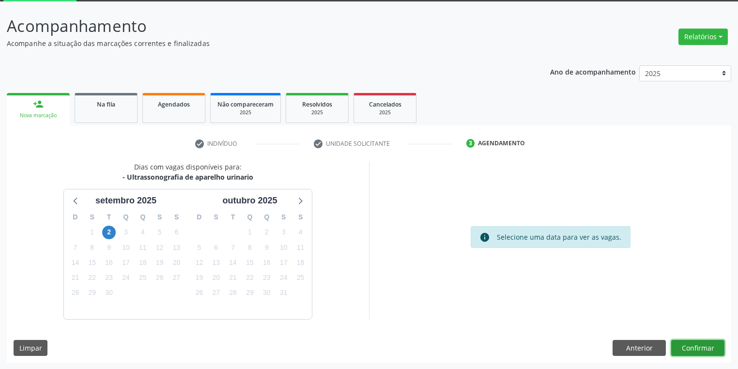
click at [689, 344] on button "Confirmar" at bounding box center [698, 348] width 53 height 16
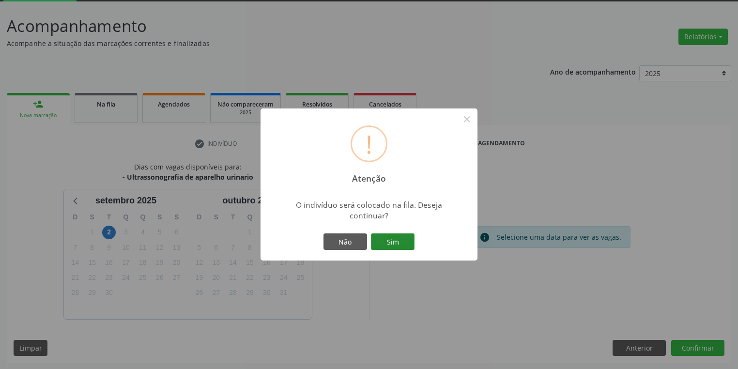
click at [393, 238] on button "Sim" at bounding box center [393, 242] width 44 height 16
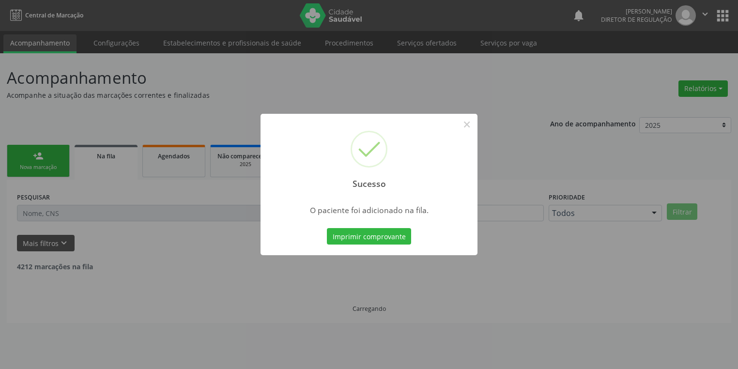
scroll to position [0, 0]
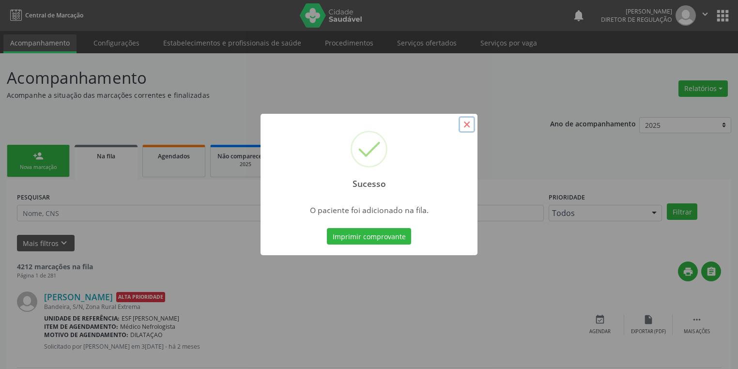
click at [467, 124] on button "×" at bounding box center [467, 124] width 16 height 16
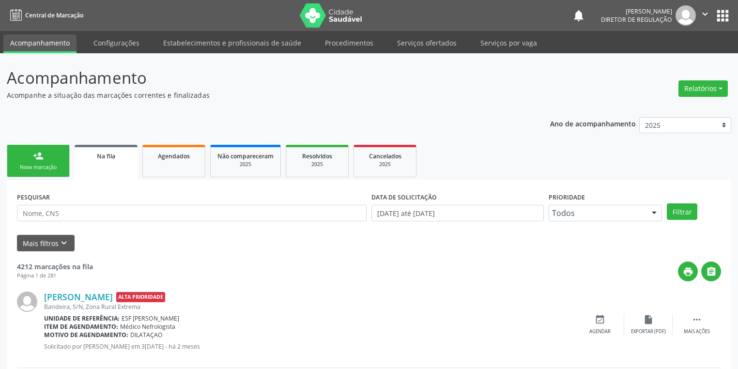
click at [41, 162] on link "person_add Nova marcação" at bounding box center [38, 161] width 63 height 32
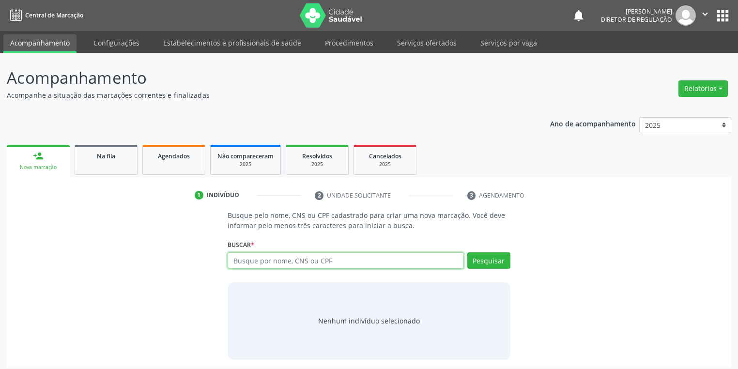
click at [233, 256] on input "text" at bounding box center [346, 260] width 236 height 16
type input "708401288795366"
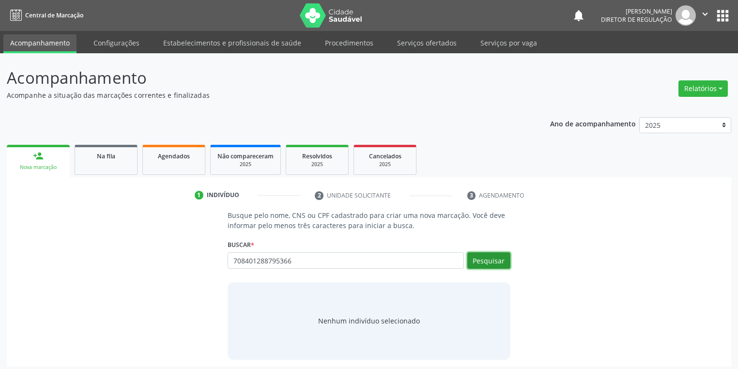
click at [486, 261] on button "Pesquisar" at bounding box center [489, 260] width 43 height 16
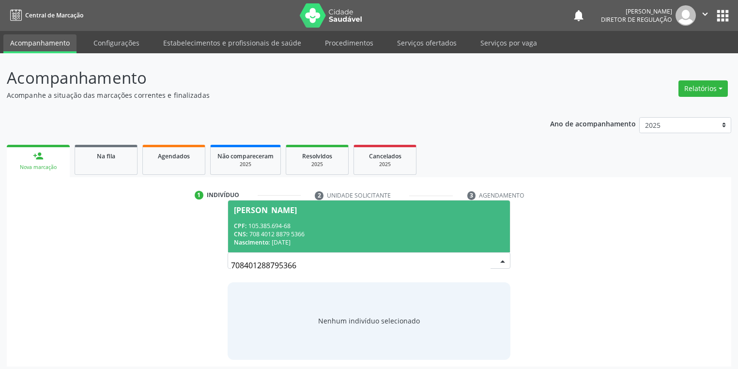
click at [325, 222] on div "CPF: 105.385.694-68" at bounding box center [369, 226] width 270 height 8
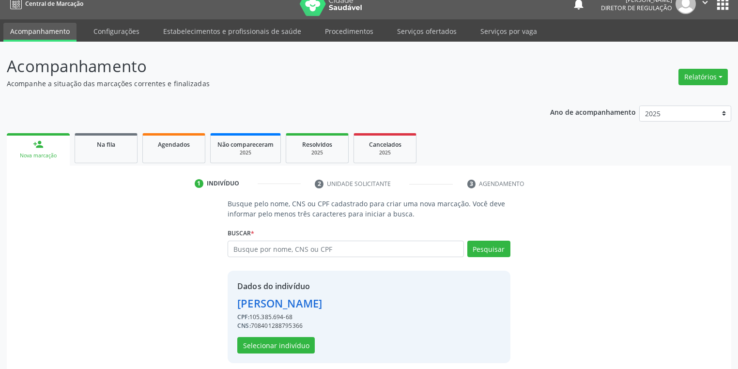
scroll to position [18, 0]
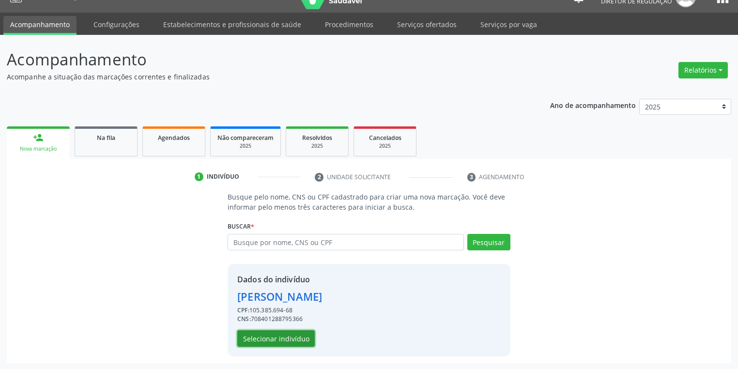
click at [289, 339] on button "Selecionar indivíduo" at bounding box center [276, 338] width 78 height 16
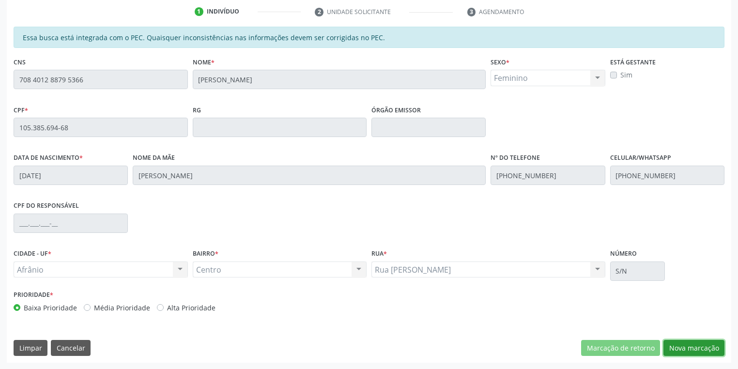
drag, startPoint x: 696, startPoint y: 350, endPoint x: 665, endPoint y: 317, distance: 44.9
click at [696, 349] on button "Nova marcação" at bounding box center [694, 348] width 61 height 16
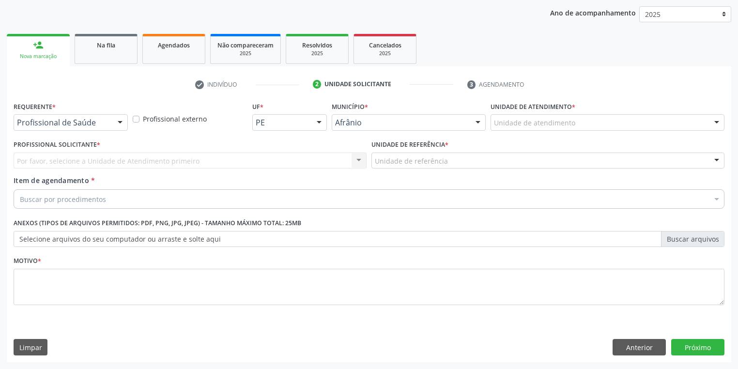
scroll to position [110, 0]
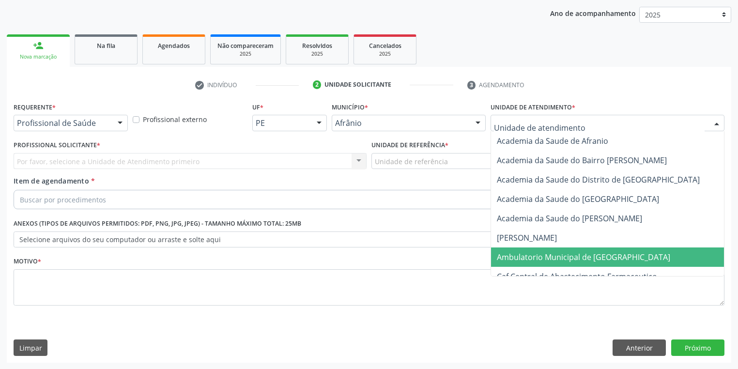
drag, startPoint x: 503, startPoint y: 258, endPoint x: 452, endPoint y: 221, distance: 62.9
click at [502, 258] on span "Ambulatorio Municipal de [GEOGRAPHIC_DATA]" at bounding box center [583, 257] width 173 height 11
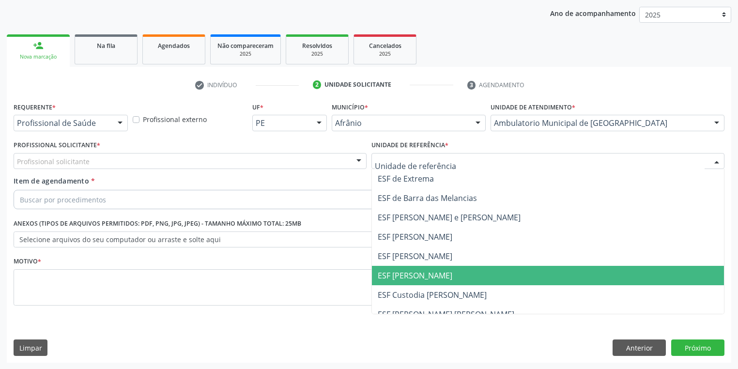
click at [382, 274] on span "ESF [PERSON_NAME]" at bounding box center [415, 275] width 75 height 11
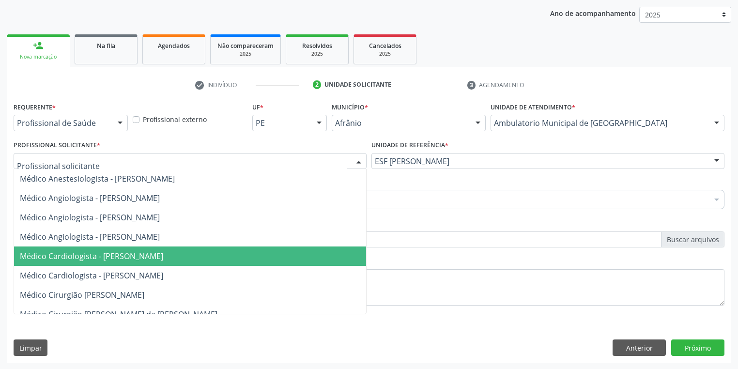
drag, startPoint x: 72, startPoint y: 253, endPoint x: 67, endPoint y: 229, distance: 24.7
click at [72, 252] on span "Médico Cardiologista - Alysson Rodrigo Ferreira Cavalcanti" at bounding box center [91, 256] width 143 height 11
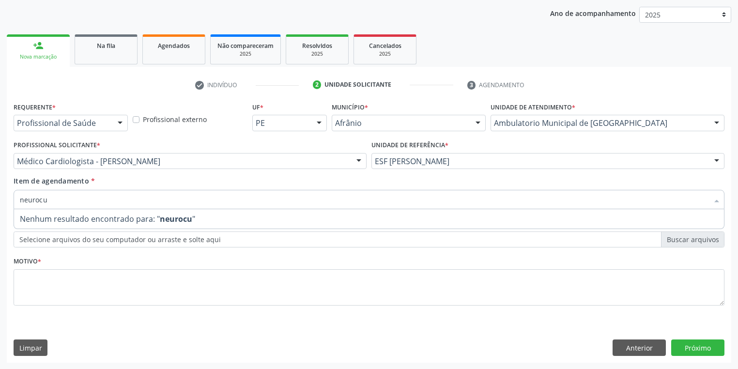
type input "neuroc"
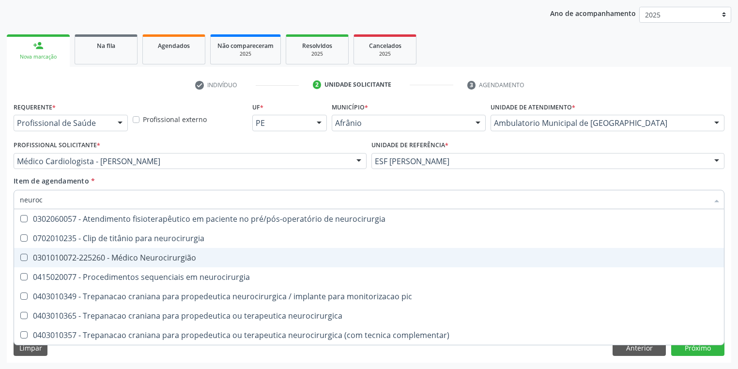
click at [94, 256] on div "0301010072-225260 - Médico Neurocirurgião" at bounding box center [369, 258] width 699 height 8
checkbox Neurocirurgião "true"
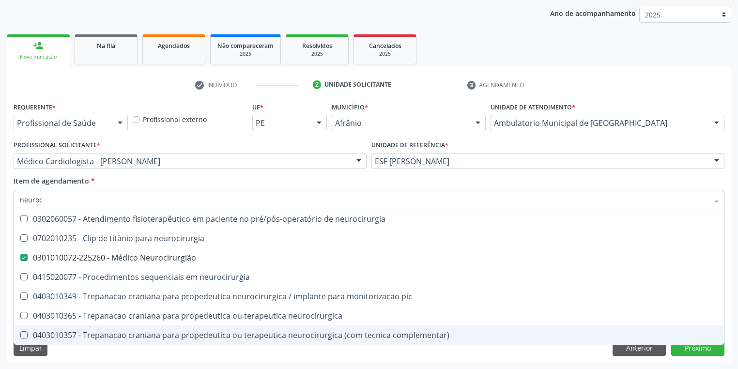
click at [83, 362] on div "Acompanhamento Acompanhe a situação das marcações correntes e finalizadas Relat…" at bounding box center [369, 156] width 738 height 427
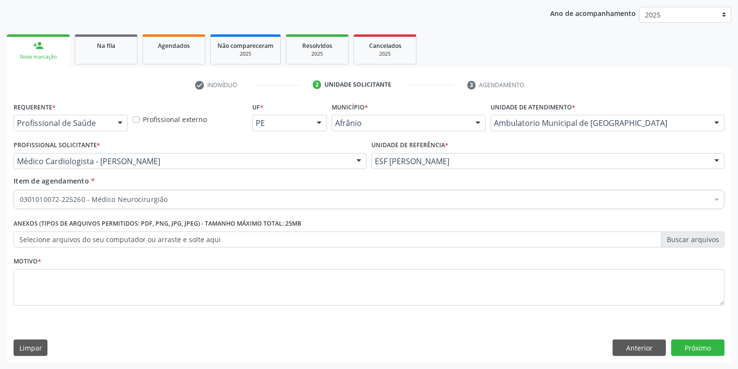
checkbox Neurocirurgião "true"
click at [57, 296] on textarea at bounding box center [369, 287] width 711 height 37
type textarea "+*"
click at [707, 344] on button "Próximo" at bounding box center [698, 348] width 53 height 16
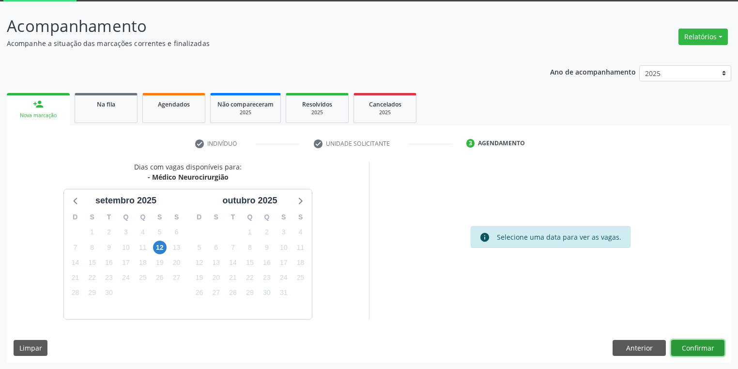
click at [689, 348] on button "Confirmar" at bounding box center [698, 348] width 53 height 16
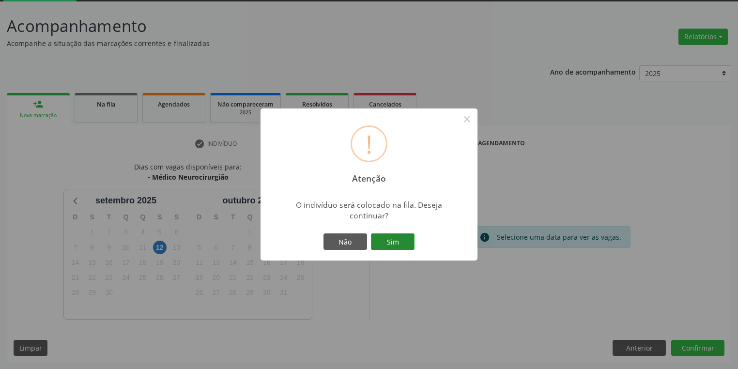
click at [409, 242] on button "Sim" at bounding box center [393, 242] width 44 height 16
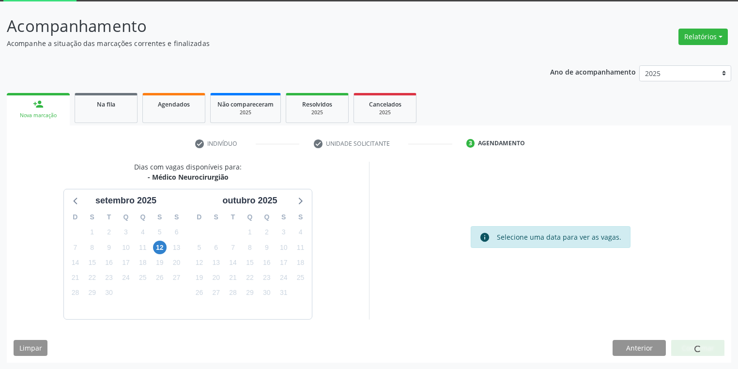
scroll to position [0, 0]
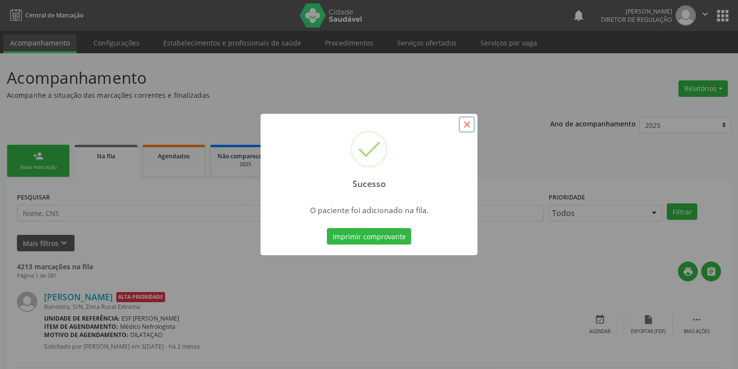
click at [463, 123] on button "×" at bounding box center [467, 124] width 16 height 16
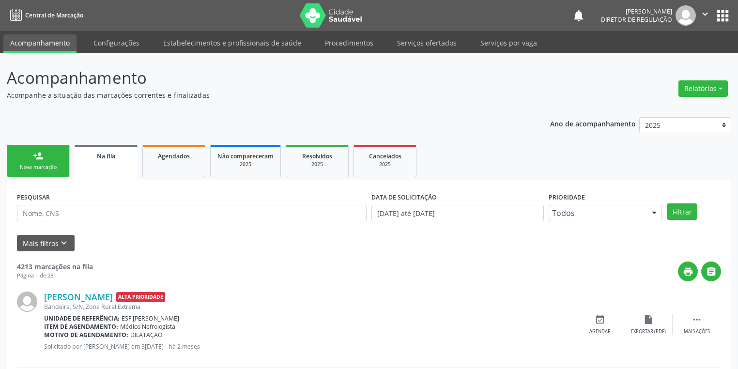
click at [37, 155] on div "person_add" at bounding box center [38, 156] width 11 height 11
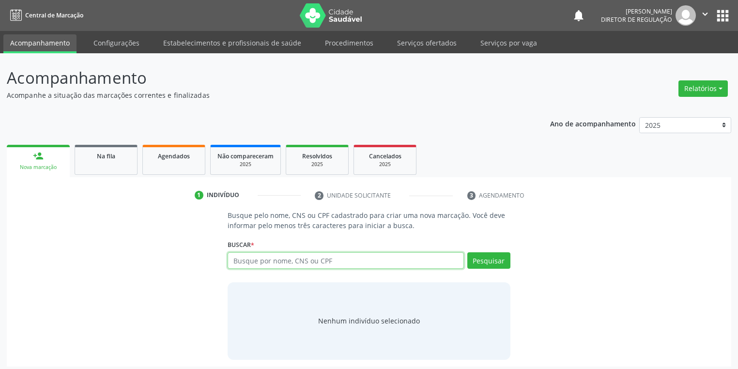
click at [246, 260] on input "text" at bounding box center [346, 260] width 236 height 16
type input "706806734471124"
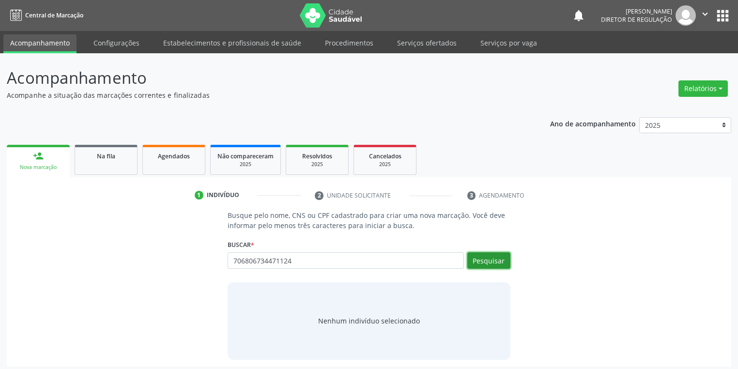
click at [486, 254] on button "Pesquisar" at bounding box center [489, 260] width 43 height 16
type input "706806734471124"
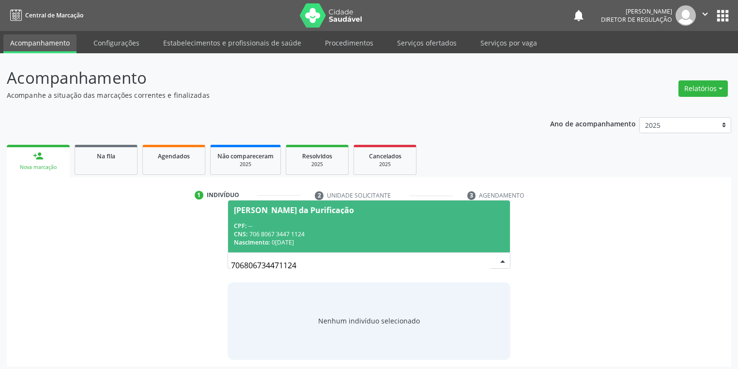
click at [313, 232] on div "CNS: 706 8067 3447 1124" at bounding box center [369, 234] width 270 height 8
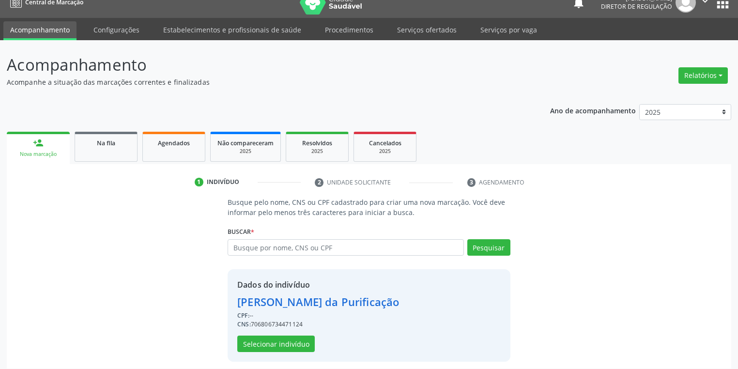
scroll to position [18, 0]
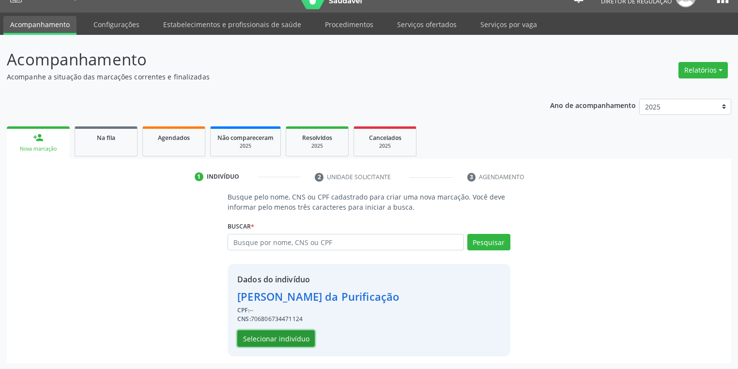
click at [278, 333] on button "Selecionar indivíduo" at bounding box center [276, 338] width 78 height 16
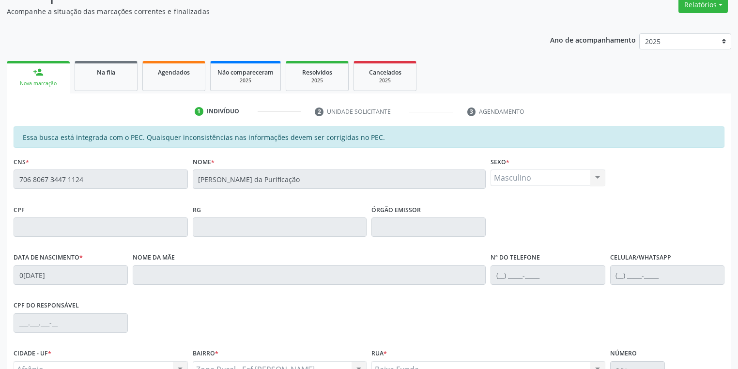
scroll to position [184, 0]
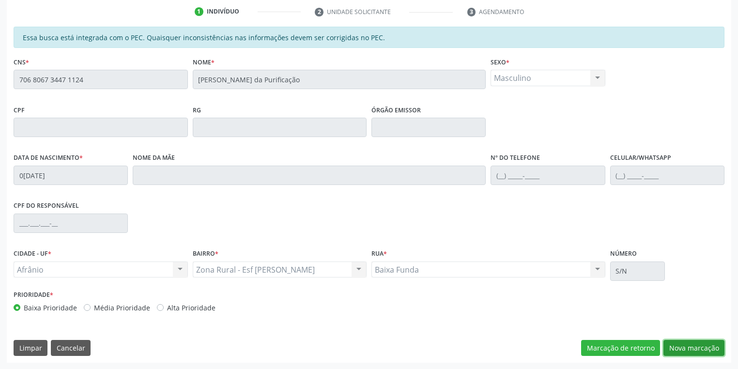
click at [693, 349] on button "Nova marcação" at bounding box center [694, 348] width 61 height 16
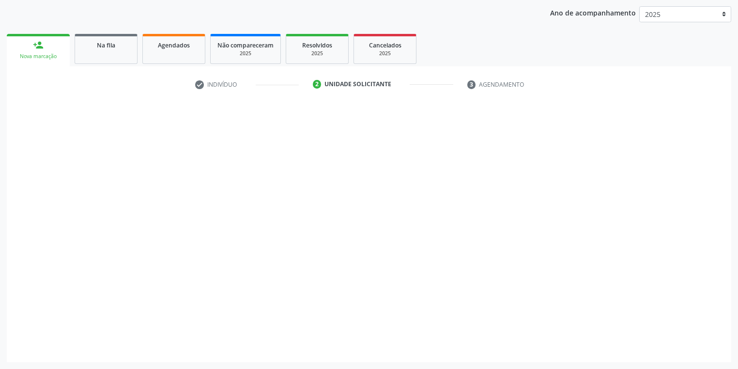
scroll to position [110, 0]
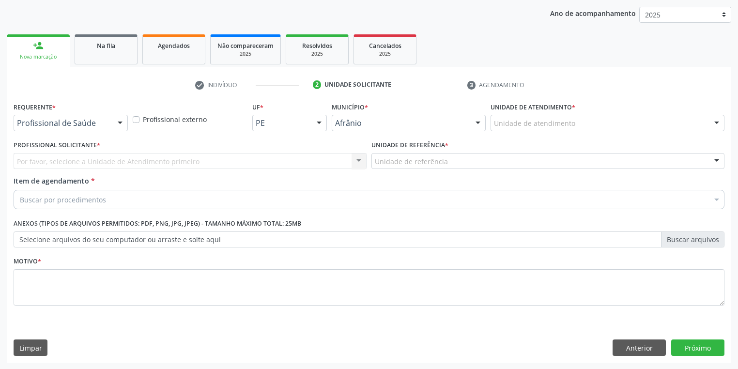
click at [508, 128] on div "Unidade de atendimento" at bounding box center [608, 123] width 234 height 16
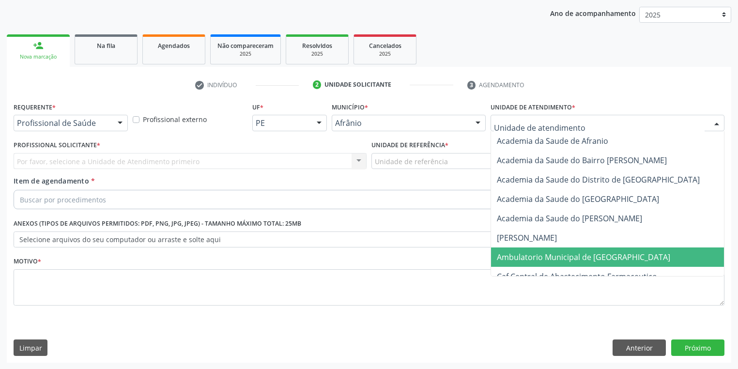
drag, startPoint x: 519, startPoint y: 262, endPoint x: 451, endPoint y: 215, distance: 83.3
click at [517, 262] on span "Ambulatorio Municipal de [GEOGRAPHIC_DATA]" at bounding box center [609, 257] width 236 height 19
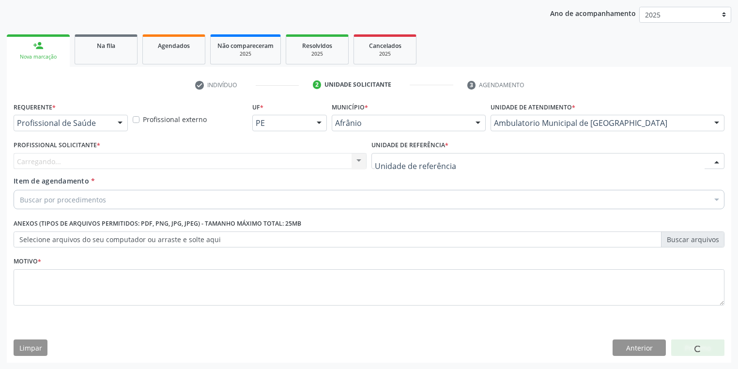
click at [391, 167] on div at bounding box center [548, 161] width 353 height 16
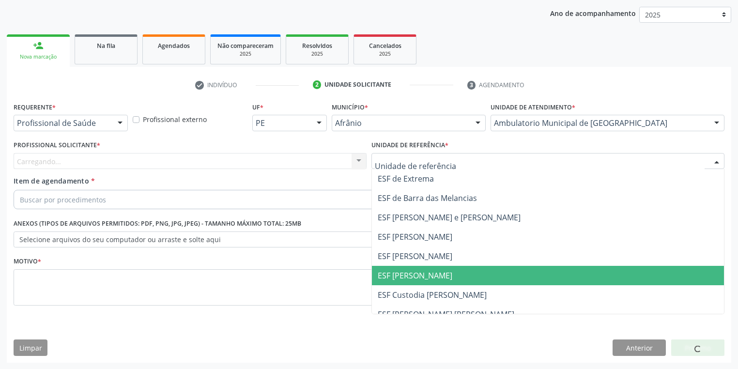
drag, startPoint x: 407, startPoint y: 279, endPoint x: 374, endPoint y: 266, distance: 35.4
click at [406, 277] on span "ESF [PERSON_NAME]" at bounding box center [415, 275] width 75 height 11
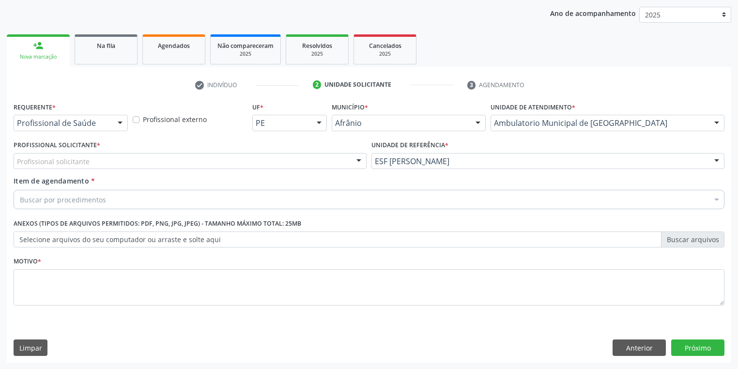
click at [92, 168] on div "Profissional solicitante" at bounding box center [190, 161] width 353 height 16
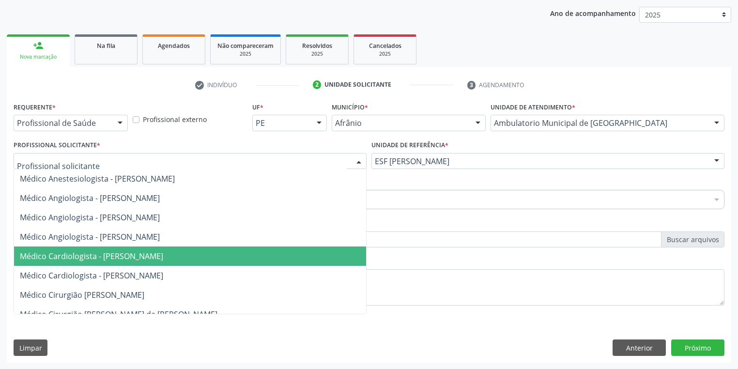
click at [107, 259] on span "Médico Cardiologista - Alysson Rodrigo Ferreira Cavalcanti" at bounding box center [91, 256] width 143 height 11
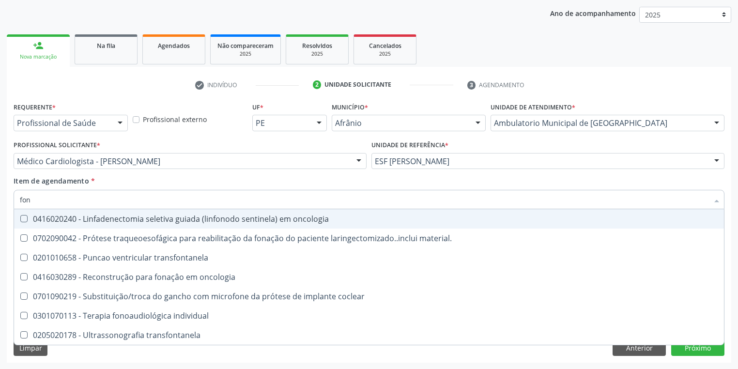
type input "fono"
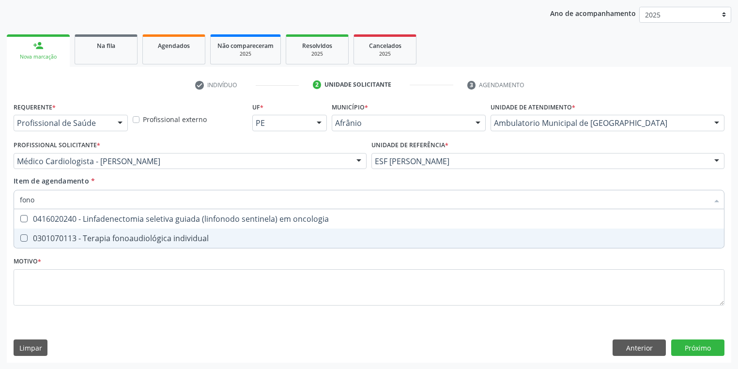
click at [58, 239] on div "0301070113 - Terapia fonoaudiológica individual" at bounding box center [369, 239] width 699 height 8
checkbox individual "true"
click at [54, 294] on div "Requerente * Profissional de Saúde Profissional de Saúde Paciente Nenhum result…" at bounding box center [369, 209] width 711 height 219
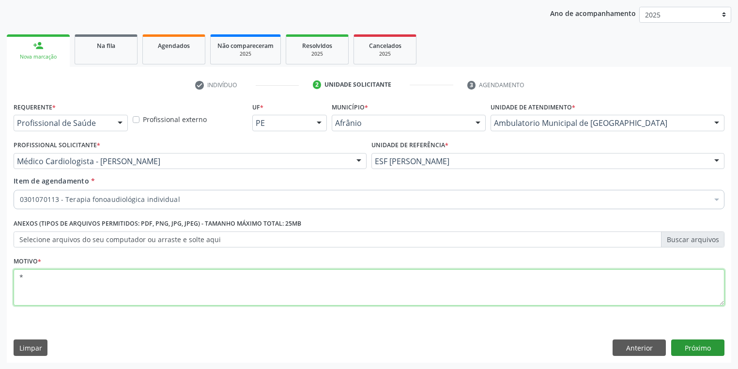
type textarea "*"
click at [693, 343] on button "Próximo" at bounding box center [698, 348] width 53 height 16
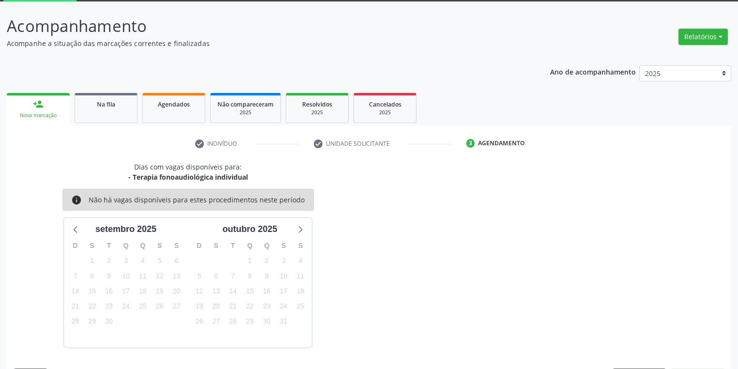
scroll to position [80, 0]
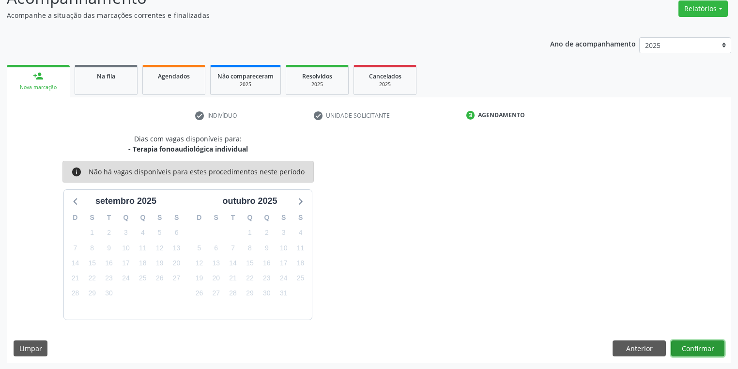
click at [705, 350] on button "Confirmar" at bounding box center [698, 349] width 53 height 16
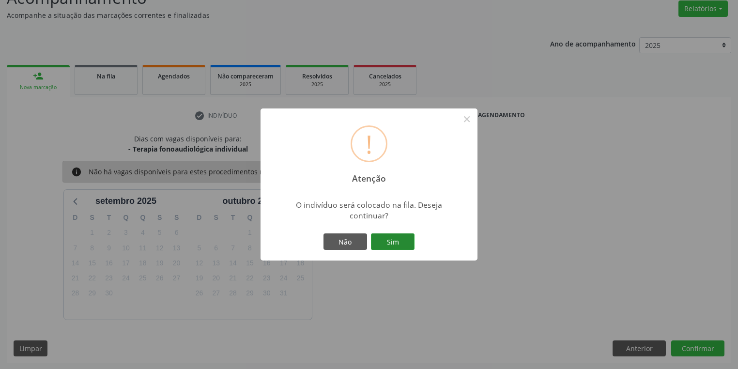
click at [411, 243] on button "Sim" at bounding box center [393, 242] width 44 height 16
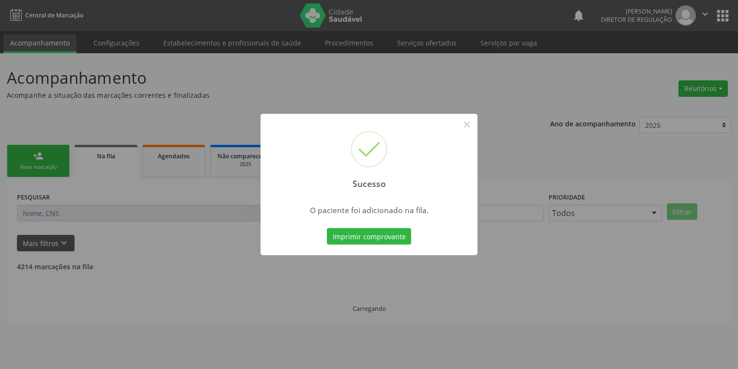
scroll to position [0, 0]
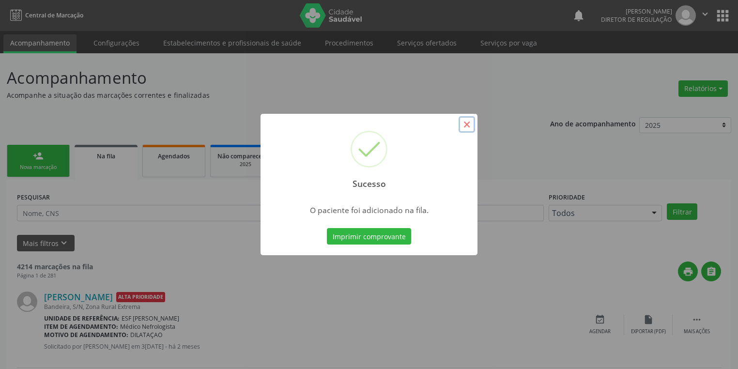
click at [463, 123] on button "×" at bounding box center [467, 124] width 16 height 16
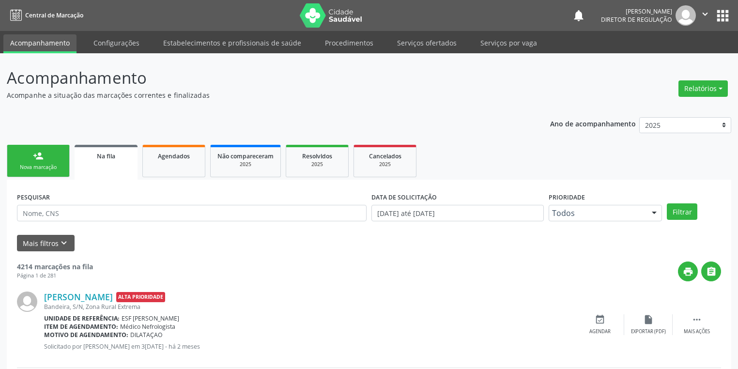
click at [43, 167] on div "Nova marcação" at bounding box center [38, 167] width 48 height 7
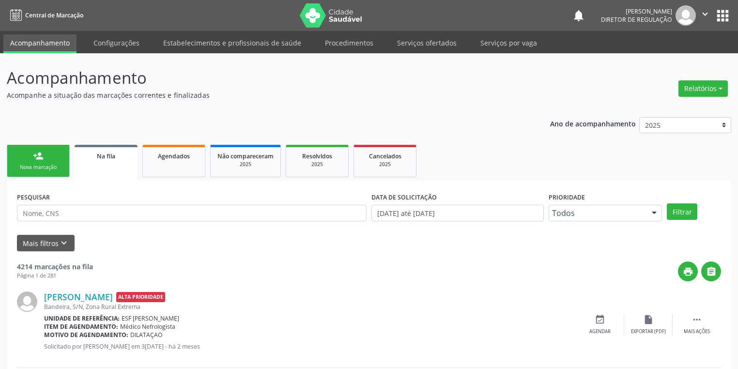
click at [43, 167] on div "Nova marcação" at bounding box center [38, 167] width 48 height 7
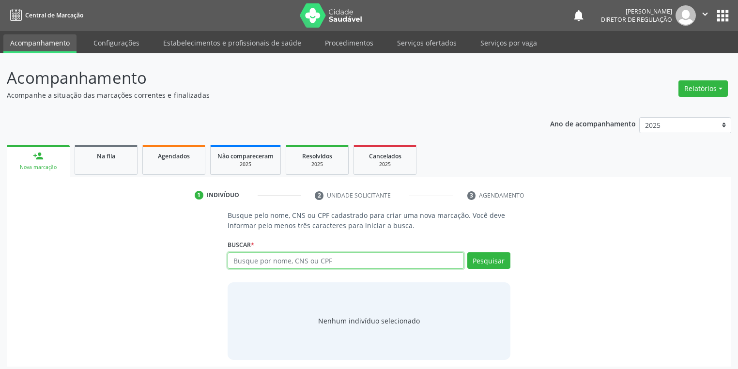
click at [251, 262] on input "text" at bounding box center [346, 260] width 236 height 16
type input "1"
type input "700806422244786"
click at [498, 263] on button "Pesquisar" at bounding box center [489, 260] width 43 height 16
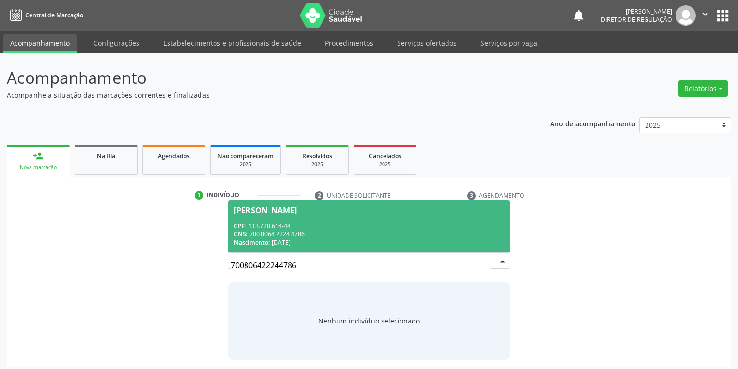
click at [327, 231] on div "CNS: 700 8064 2224 4786" at bounding box center [369, 234] width 270 height 8
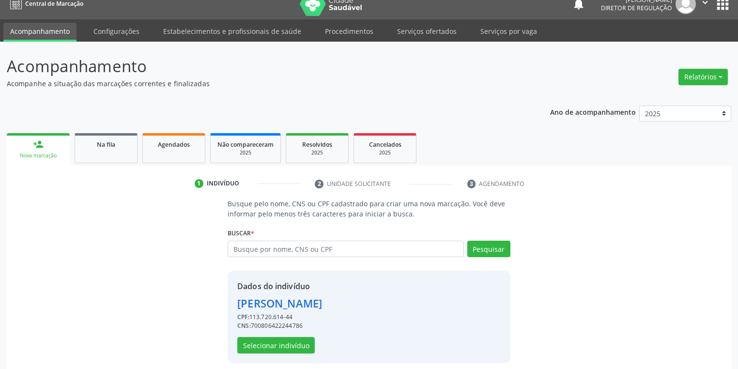
scroll to position [18, 0]
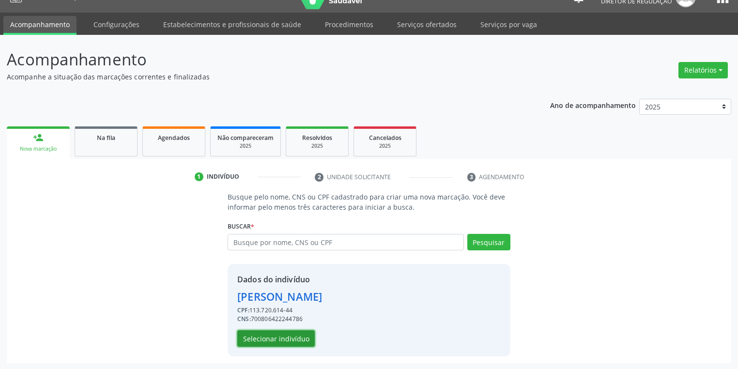
click at [281, 338] on button "Selecionar indivíduo" at bounding box center [276, 338] width 78 height 16
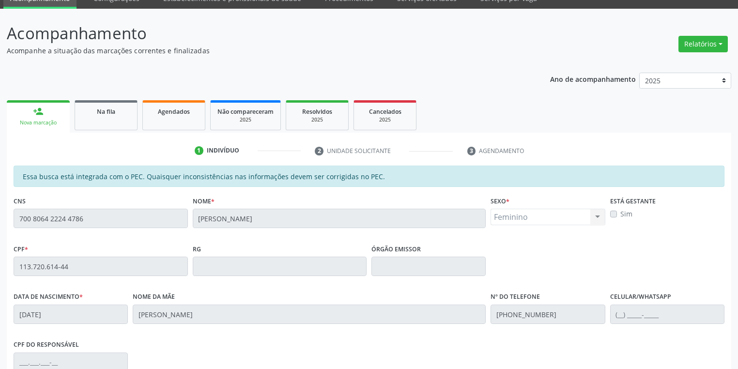
scroll to position [173, 0]
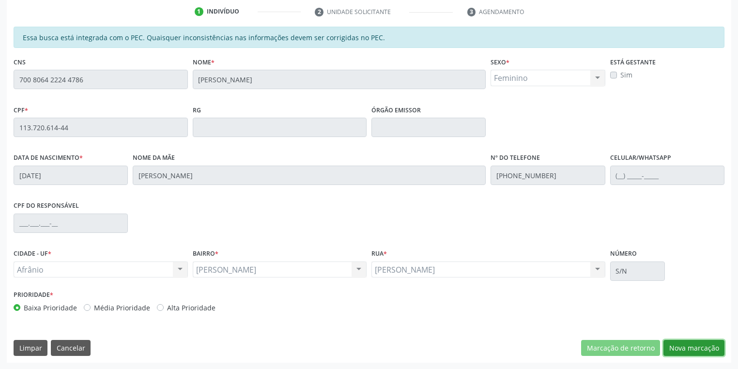
click at [674, 343] on button "Nova marcação" at bounding box center [694, 348] width 61 height 16
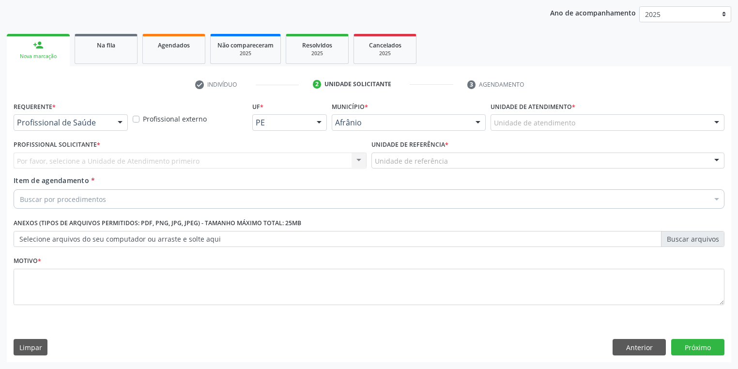
scroll to position [110, 0]
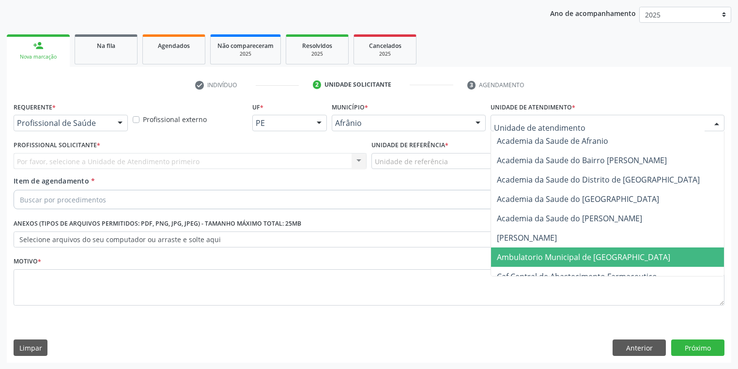
click at [518, 258] on span "Ambulatorio Municipal de [GEOGRAPHIC_DATA]" at bounding box center [583, 257] width 173 height 11
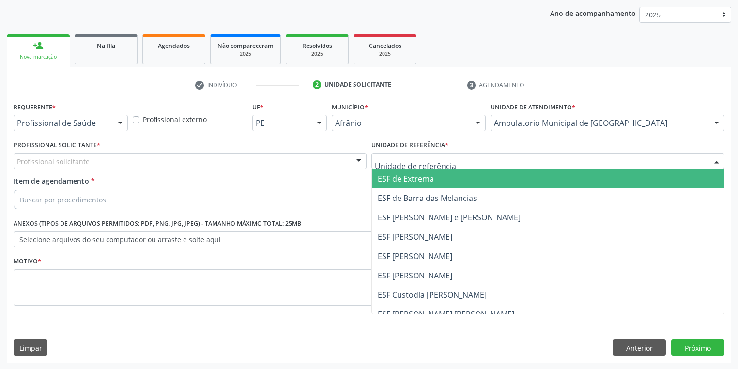
drag, startPoint x: 392, startPoint y: 159, endPoint x: 400, endPoint y: 217, distance: 57.7
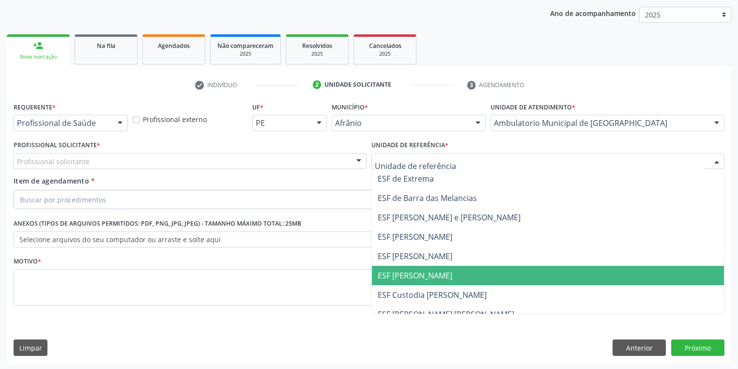
click at [400, 279] on span "ESF [PERSON_NAME]" at bounding box center [415, 275] width 75 height 11
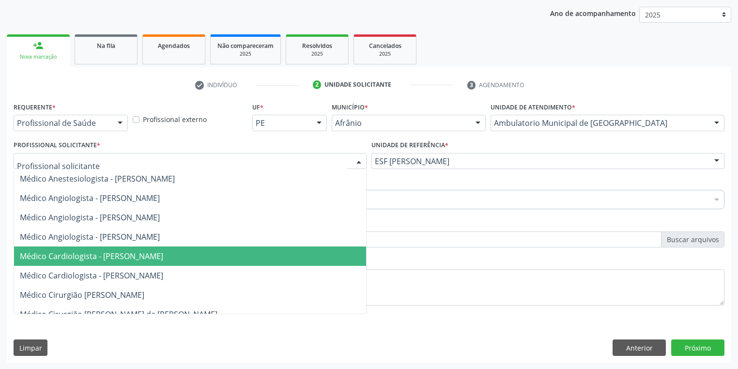
click at [113, 259] on span "Médico Cardiologista - Alysson Rodrigo Ferreira Cavalcanti" at bounding box center [91, 256] width 143 height 11
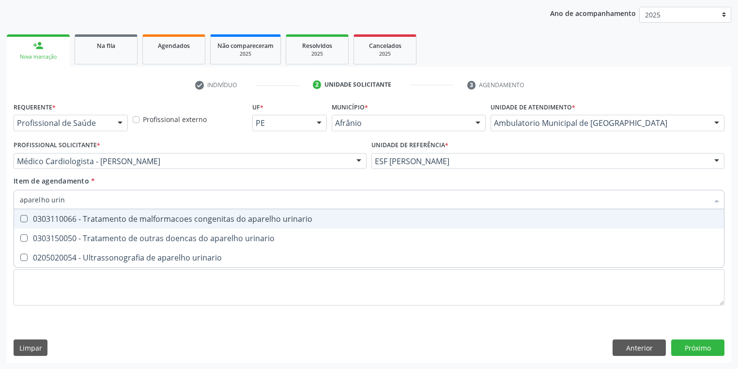
type input "aparelho urina"
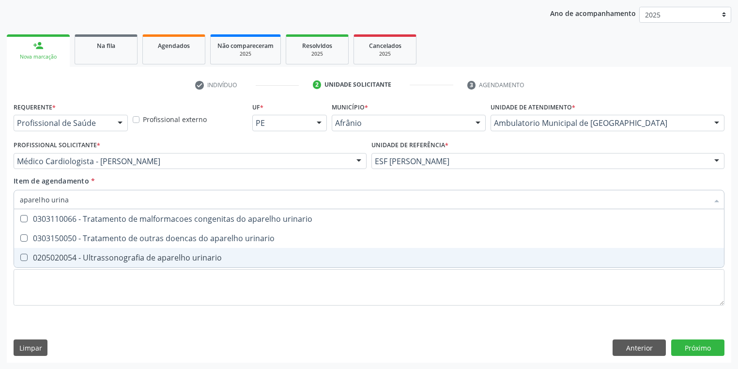
click at [103, 261] on div "0205020054 - Ultrassonografia de aparelho urinario" at bounding box center [369, 258] width 699 height 8
checkbox urinario "true"
click at [68, 287] on div "Requerente * Profissional de Saúde Profissional de Saúde Paciente Nenhum result…" at bounding box center [369, 209] width 711 height 219
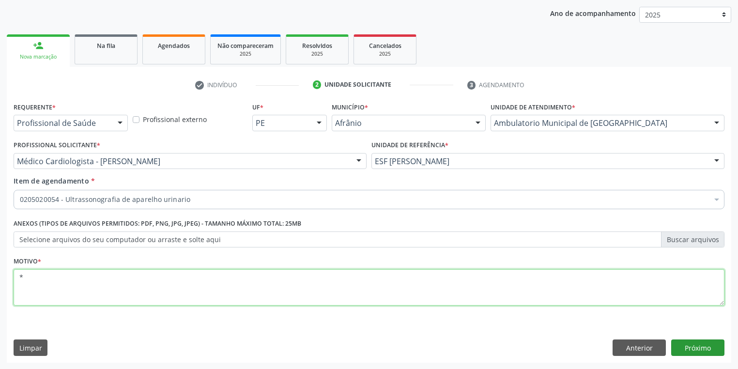
type textarea "*"
click at [705, 353] on button "Próximo" at bounding box center [698, 348] width 53 height 16
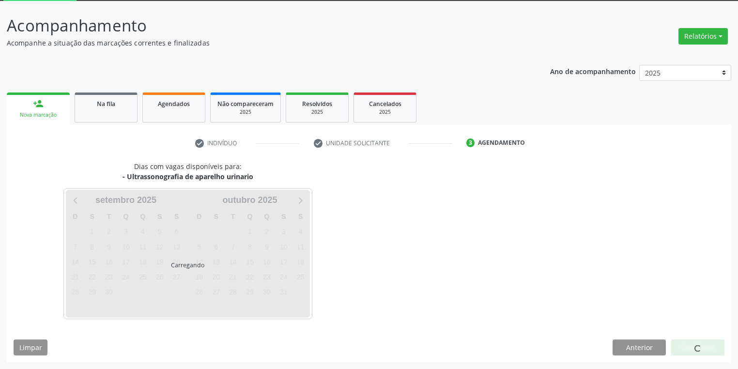
scroll to position [52, 0]
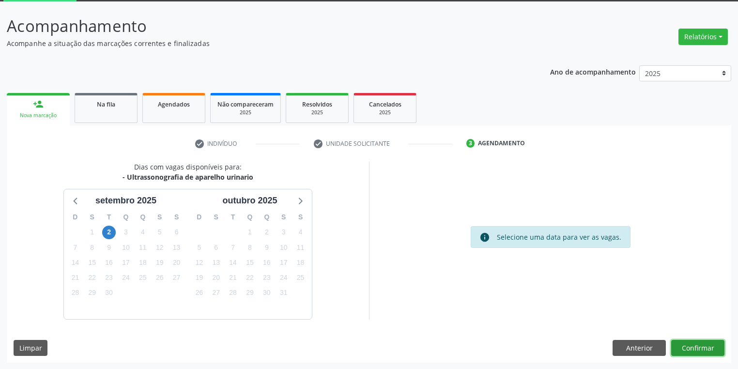
click at [686, 348] on button "Confirmar" at bounding box center [698, 348] width 53 height 16
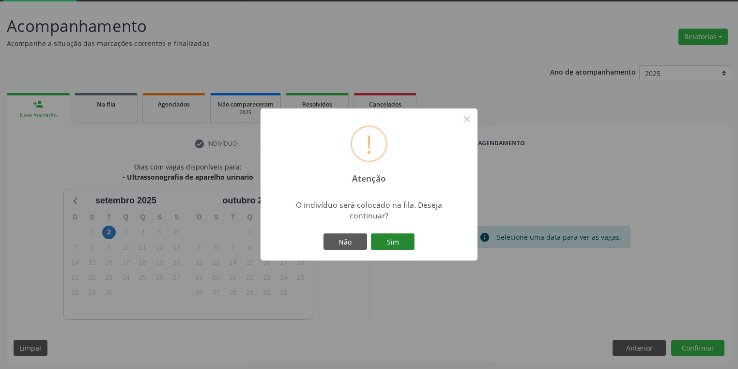
click at [395, 238] on button "Sim" at bounding box center [393, 242] width 44 height 16
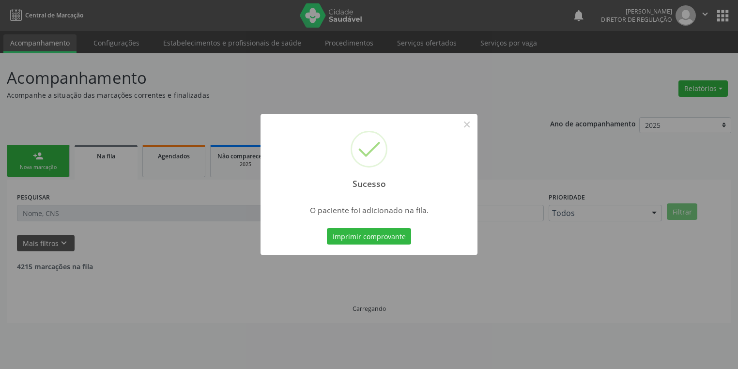
scroll to position [0, 0]
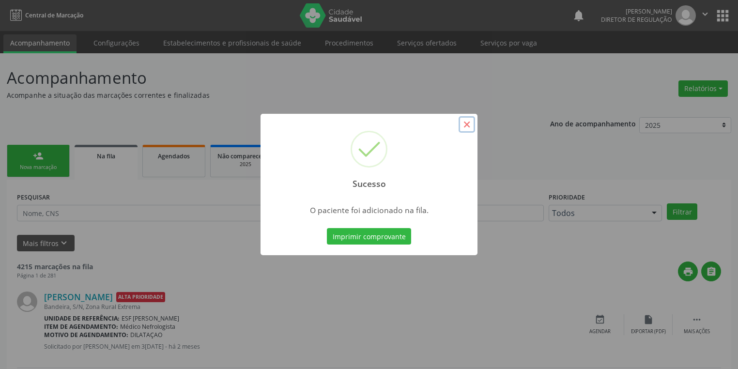
click at [465, 123] on button "×" at bounding box center [467, 124] width 16 height 16
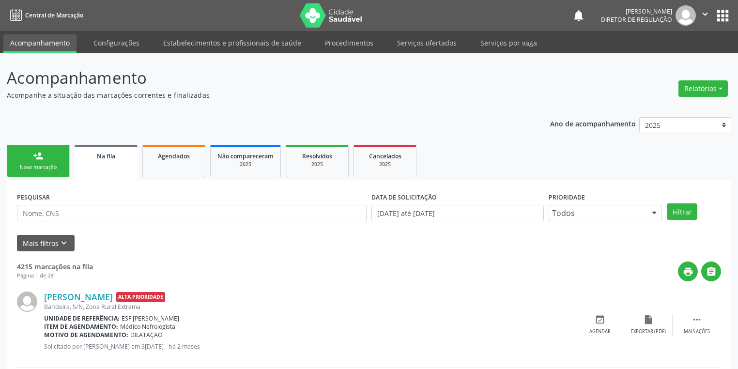
click at [29, 160] on link "person_add Nova marcação" at bounding box center [38, 161] width 63 height 32
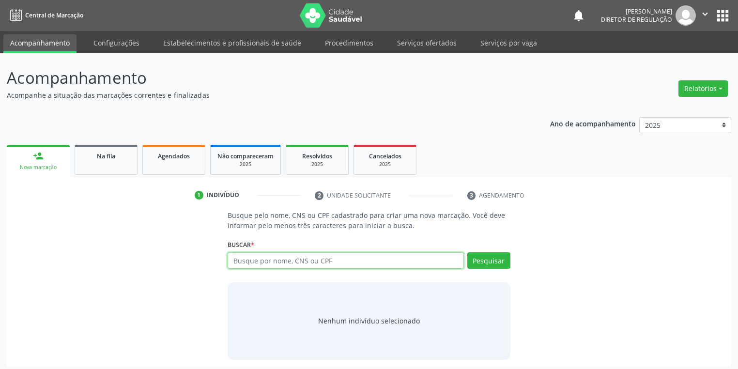
click at [240, 260] on input "text" at bounding box center [346, 260] width 236 height 16
type input "7"
type input "706709575303811"
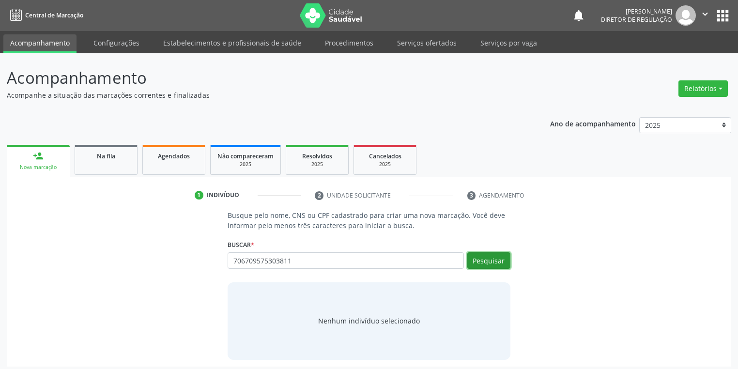
click at [491, 264] on button "Pesquisar" at bounding box center [489, 260] width 43 height 16
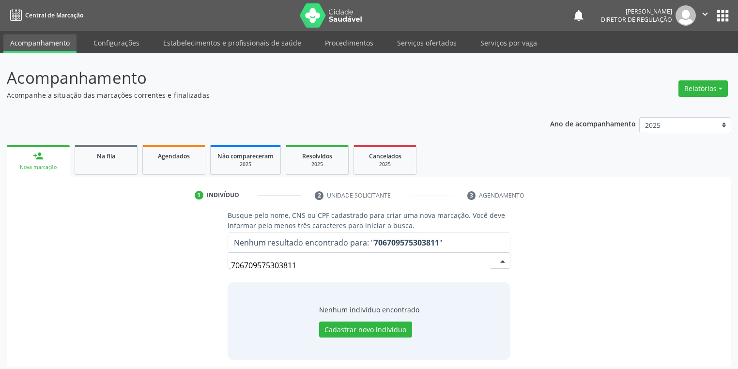
click at [324, 272] on input "706709575303811" at bounding box center [361, 265] width 260 height 19
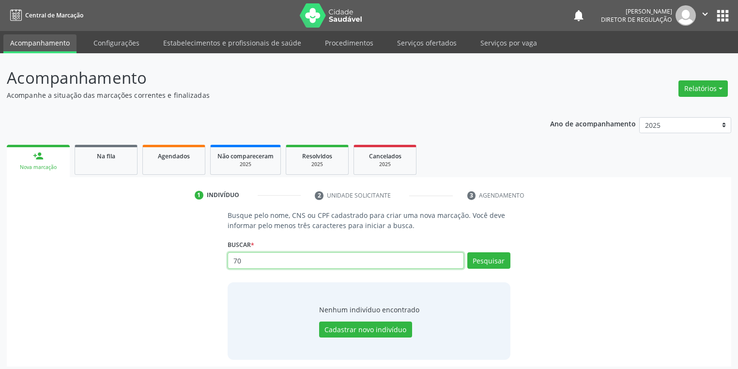
type input "7"
type input "gabriel paixao"
click at [476, 263] on button "Pesquisar" at bounding box center [489, 260] width 43 height 16
type input "gabriel paixao"
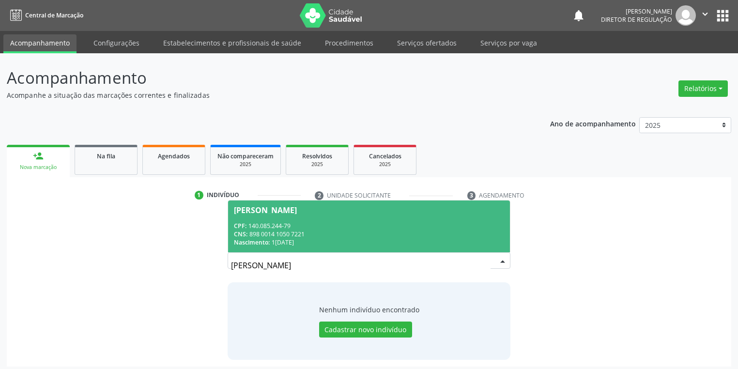
click at [339, 236] on div "CNS: 898 0014 1050 7221" at bounding box center [369, 234] width 270 height 8
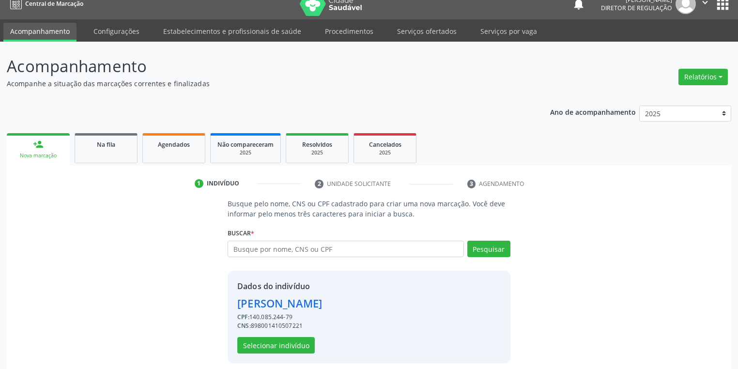
scroll to position [18, 0]
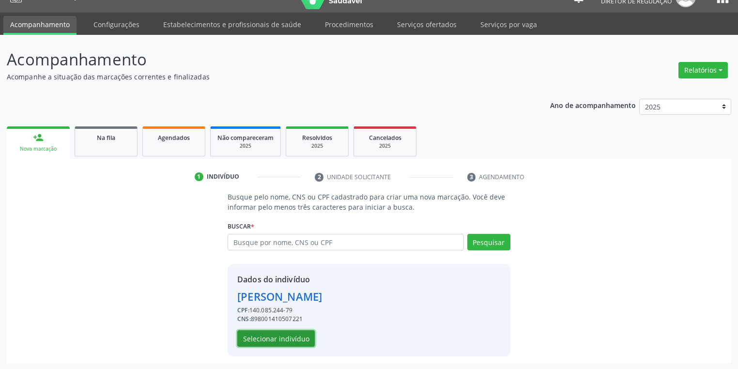
click at [277, 342] on button "Selecionar indivíduo" at bounding box center [276, 338] width 78 height 16
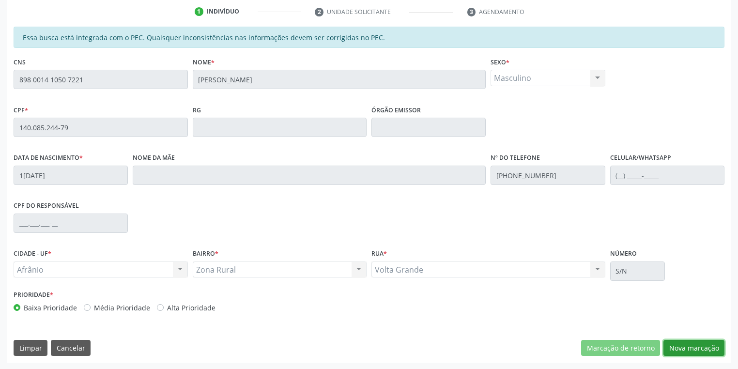
click at [676, 345] on button "Nova marcação" at bounding box center [694, 348] width 61 height 16
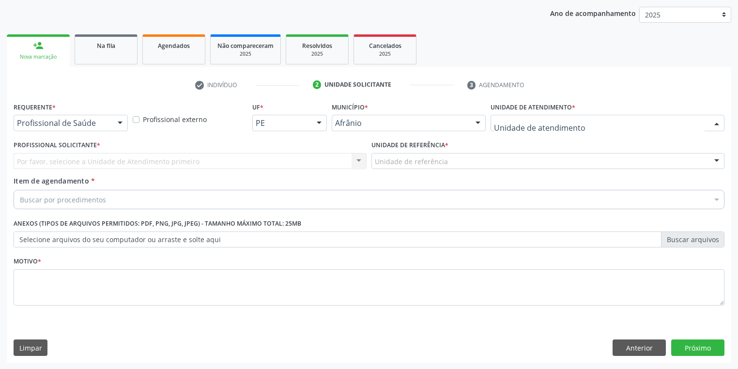
drag, startPoint x: 502, startPoint y: 115, endPoint x: 515, endPoint y: 167, distance: 53.4
click at [501, 116] on div at bounding box center [608, 123] width 234 height 16
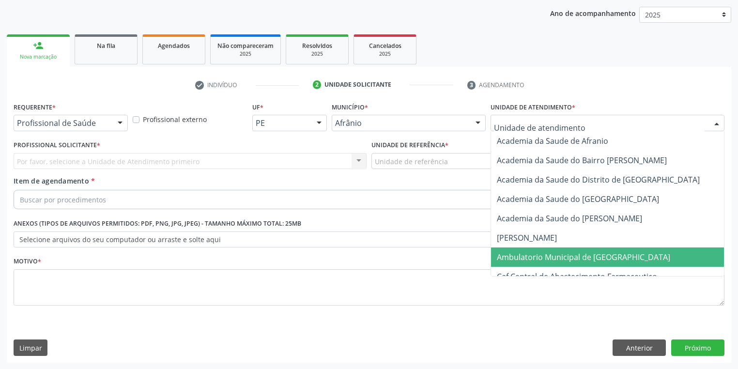
click at [526, 253] on span "Ambulatorio Municipal de [GEOGRAPHIC_DATA]" at bounding box center [583, 257] width 173 height 11
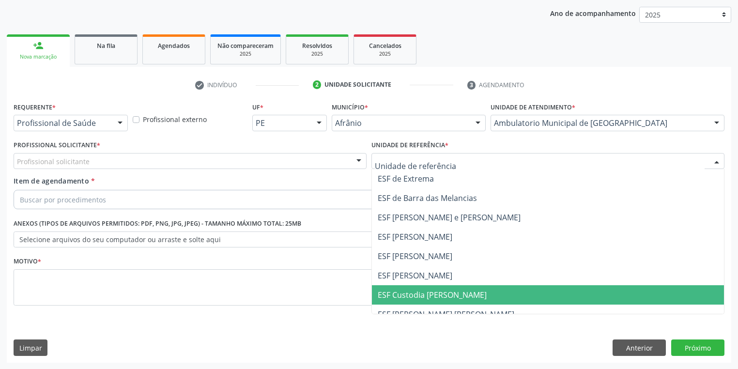
click at [394, 293] on span "ESF Custodia [PERSON_NAME]" at bounding box center [432, 295] width 109 height 11
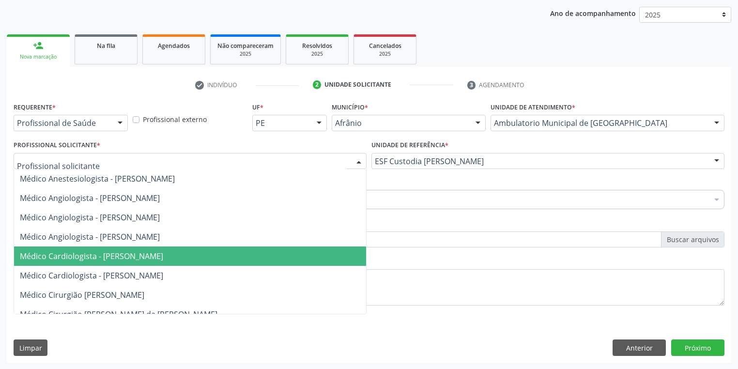
click at [62, 264] on span "Médico Cardiologista - Alysson Rodrigo Ferreira Cavalcanti" at bounding box center [190, 256] width 352 height 19
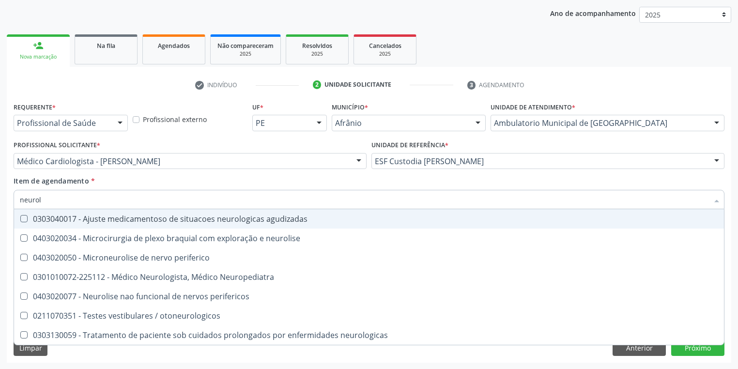
type input "neurolo"
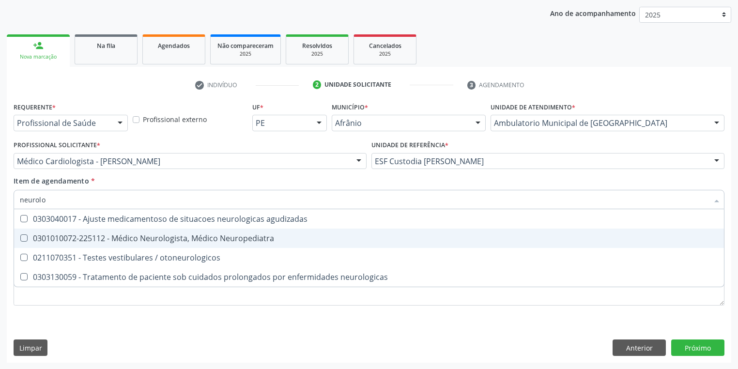
click at [63, 244] on span "0301010072-225112 - Médico Neurologista, Médico Neuropediatra" at bounding box center [369, 238] width 710 height 19
checkbox Neuropediatra "true"
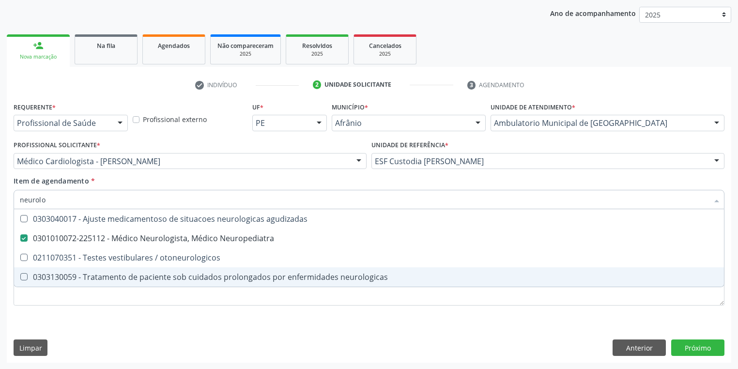
click at [60, 308] on div "Requerente * Profissional de Saúde Profissional de Saúde Paciente Nenhum result…" at bounding box center [369, 209] width 711 height 219
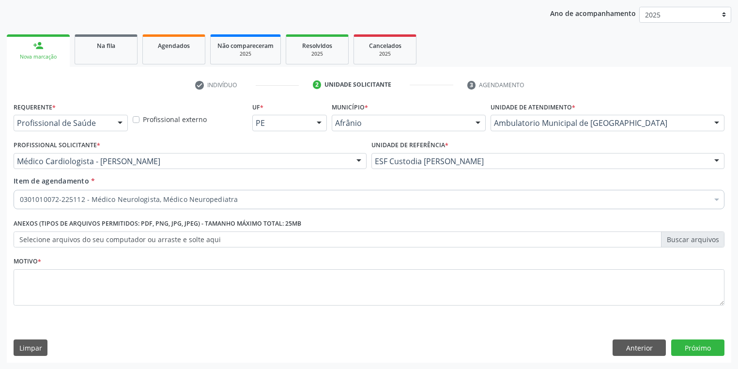
click at [60, 297] on div "Requerente * Profissional de Saúde Profissional de Saúde Paciente Nenhum result…" at bounding box center [369, 209] width 711 height 219
click at [60, 278] on textarea at bounding box center [369, 287] width 711 height 37
type textarea "*"
click at [702, 345] on button "Próximo" at bounding box center [698, 348] width 53 height 16
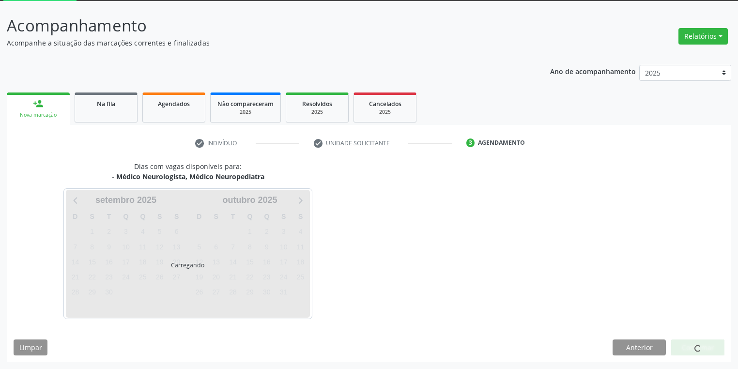
scroll to position [52, 0]
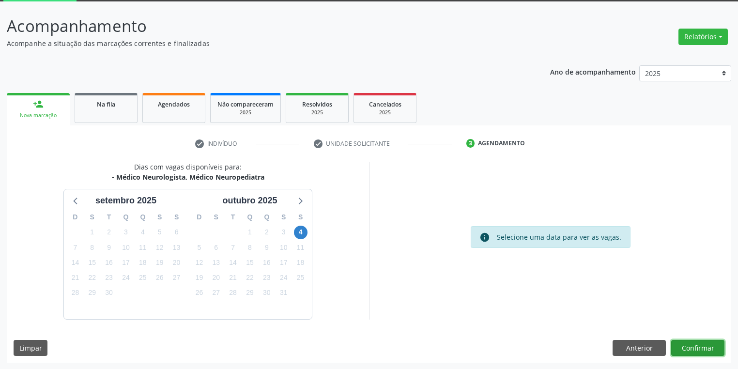
click at [679, 343] on button "Confirmar" at bounding box center [698, 348] width 53 height 16
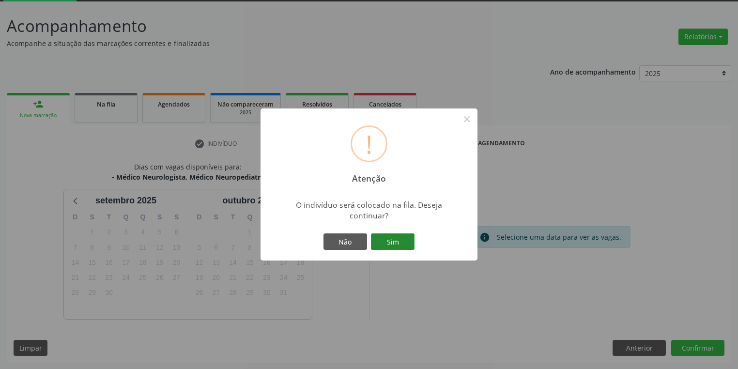
click at [388, 244] on button "Sim" at bounding box center [393, 242] width 44 height 16
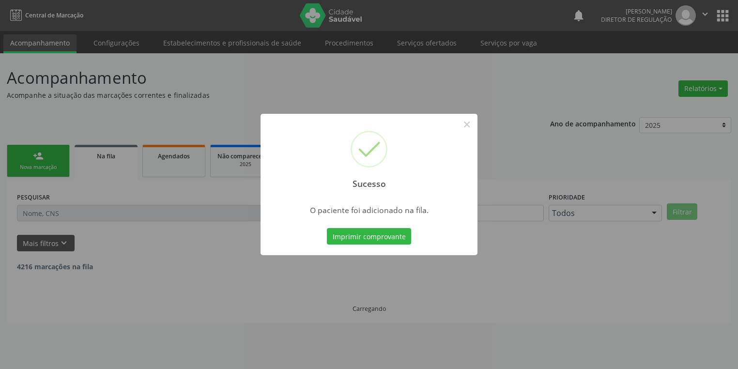
scroll to position [0, 0]
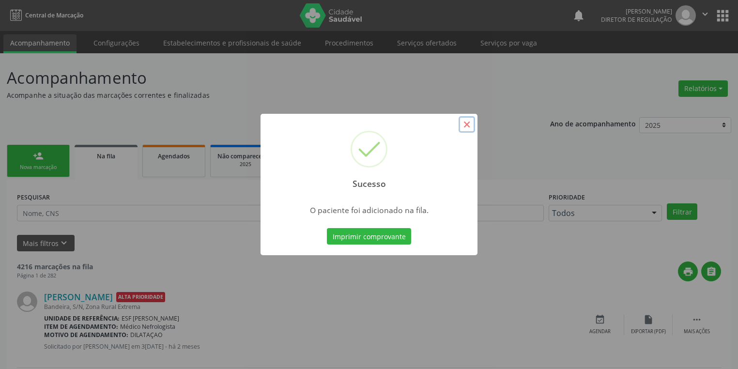
click at [467, 125] on button "×" at bounding box center [467, 124] width 16 height 16
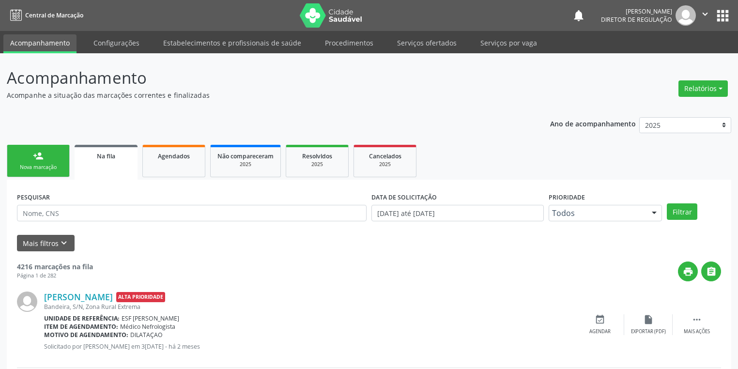
click at [51, 161] on link "person_add Nova marcação" at bounding box center [38, 161] width 63 height 32
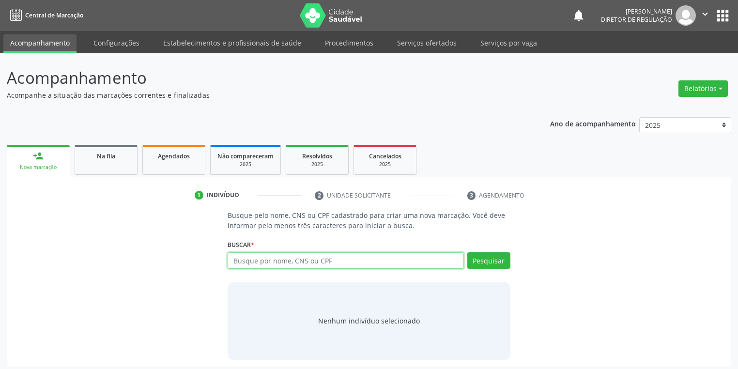
click at [242, 257] on input "text" at bounding box center [346, 260] width 236 height 16
type input "13798274428"
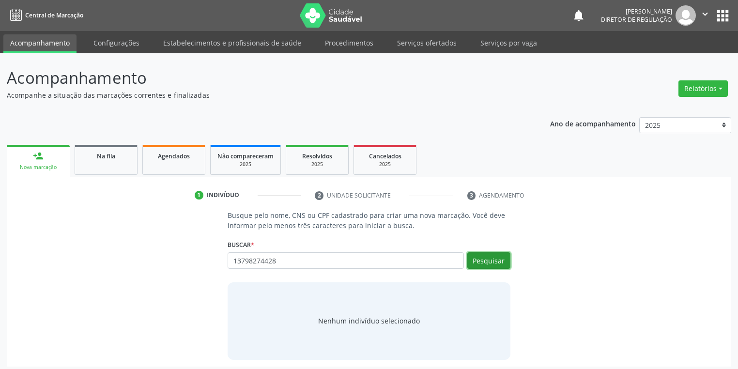
click at [492, 262] on button "Pesquisar" at bounding box center [489, 260] width 43 height 16
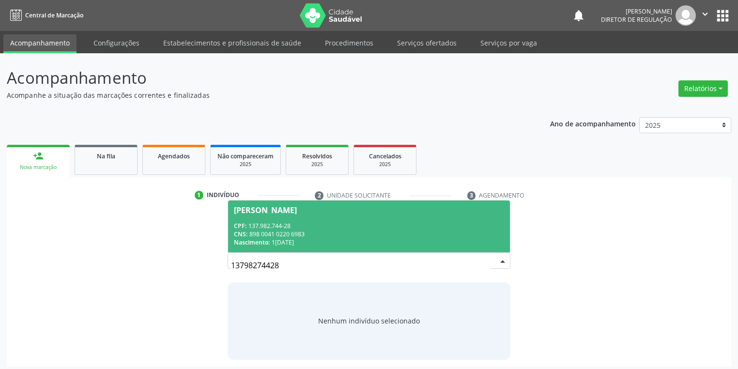
click at [270, 227] on div "CPF: 137.982.744-28" at bounding box center [369, 226] width 270 height 8
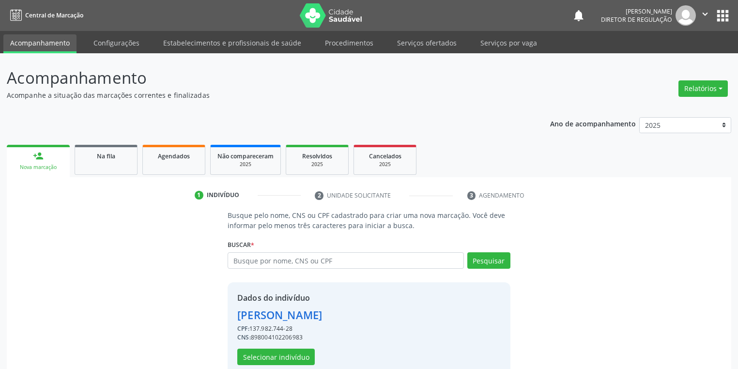
scroll to position [18, 0]
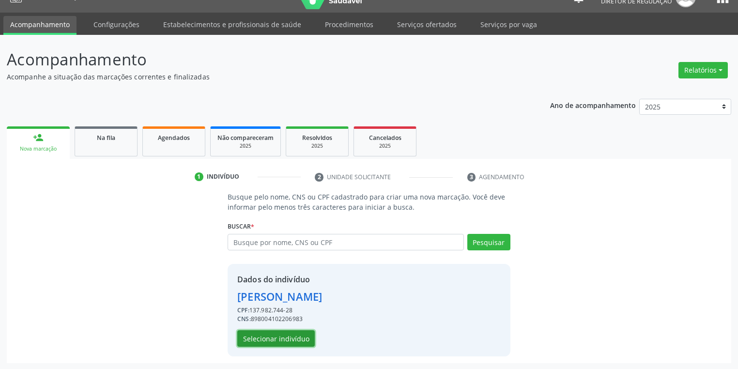
click at [269, 334] on button "Selecionar indivíduo" at bounding box center [276, 338] width 78 height 16
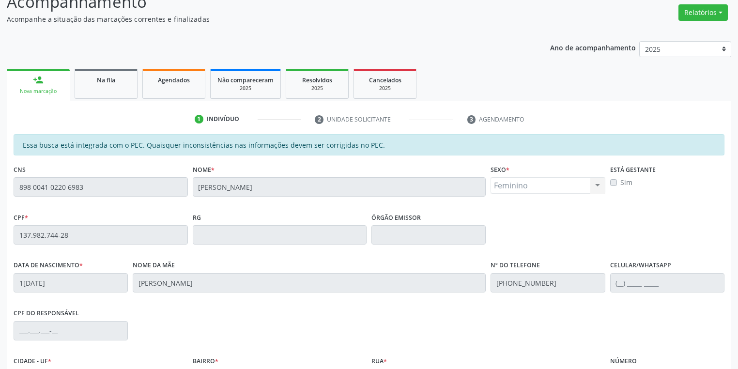
scroll to position [184, 0]
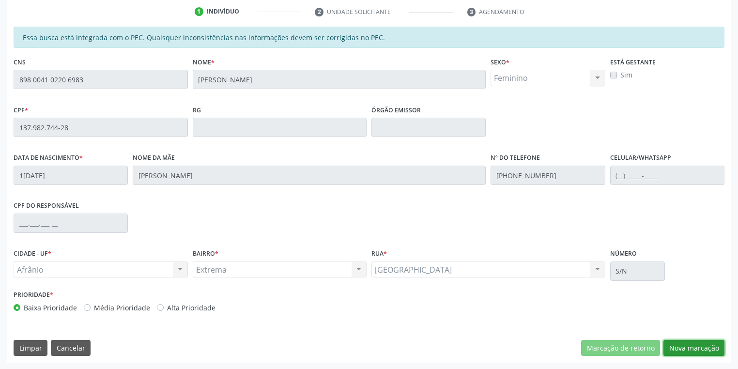
click at [681, 347] on button "Nova marcação" at bounding box center [694, 348] width 61 height 16
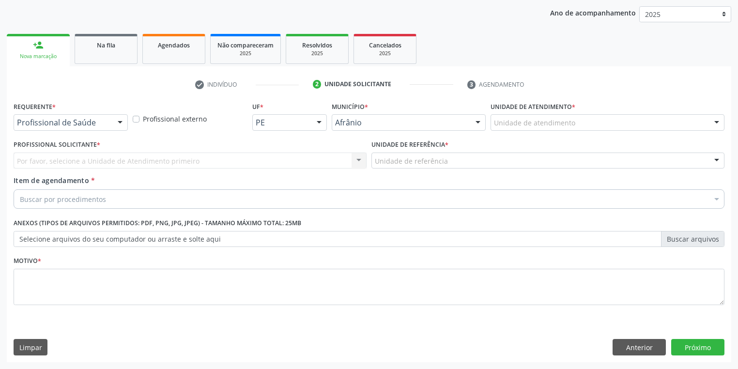
scroll to position [110, 0]
drag, startPoint x: 519, startPoint y: 122, endPoint x: 520, endPoint y: 165, distance: 42.6
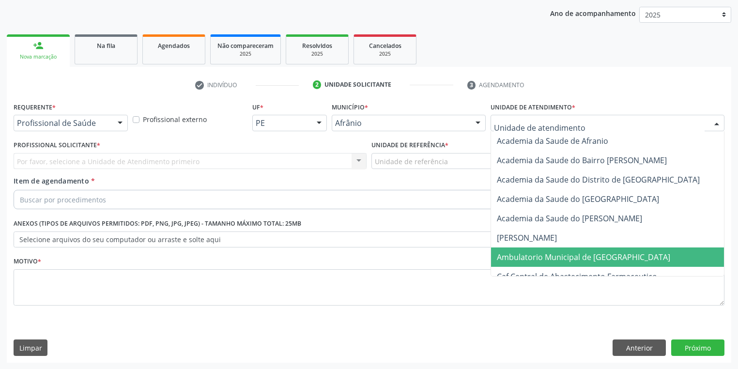
click at [523, 253] on span "Ambulatorio Municipal de [GEOGRAPHIC_DATA]" at bounding box center [583, 257] width 173 height 11
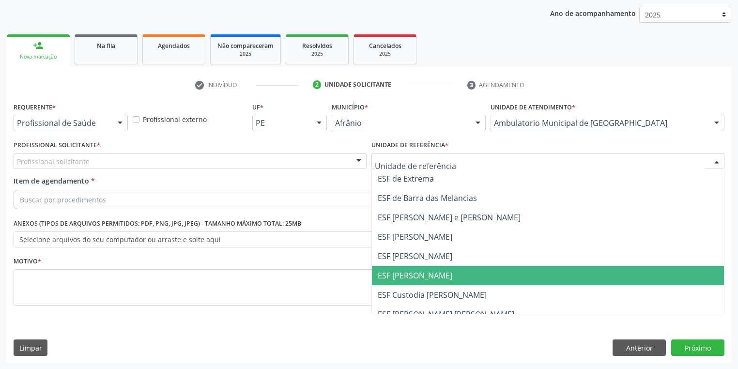
click at [410, 273] on span "ESF [PERSON_NAME]" at bounding box center [415, 275] width 75 height 11
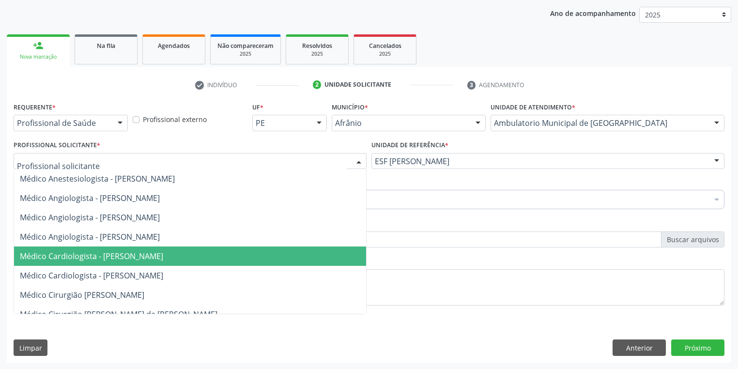
click at [107, 257] on span "Médico Cardiologista - Alysson Rodrigo Ferreira Cavalcanti" at bounding box center [91, 256] width 143 height 11
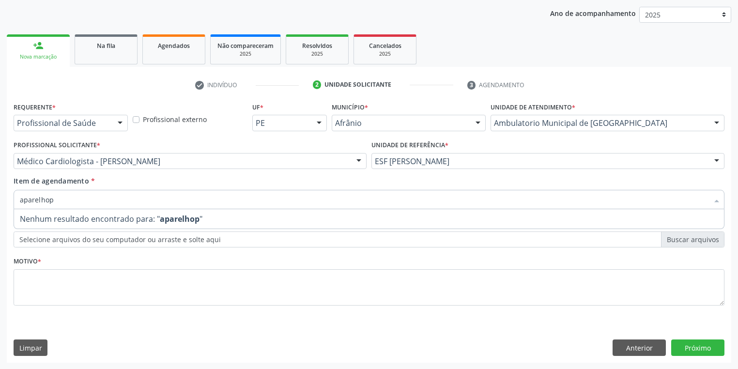
type input "aparelho"
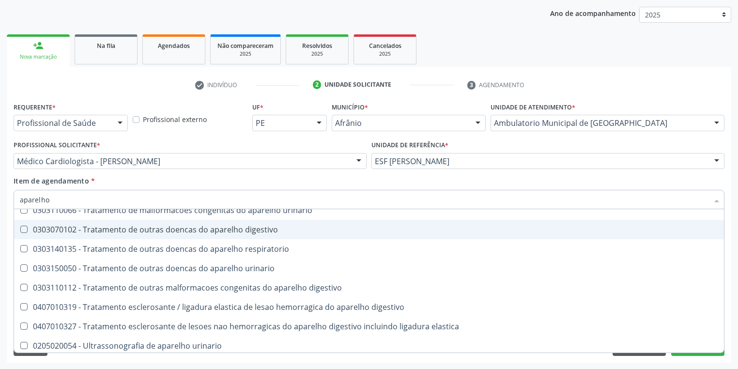
scroll to position [593, 0]
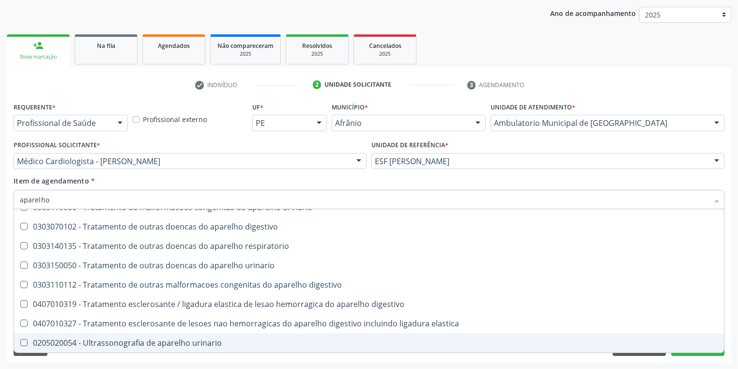
click at [104, 344] on div "0205020054 - Ultrassonografia de aparelho urinario" at bounding box center [369, 343] width 699 height 8
checkbox urinario "true"
click at [70, 359] on div "Requerente * Profissional de Saúde Profissional de Saúde Paciente Nenhum result…" at bounding box center [369, 231] width 725 height 263
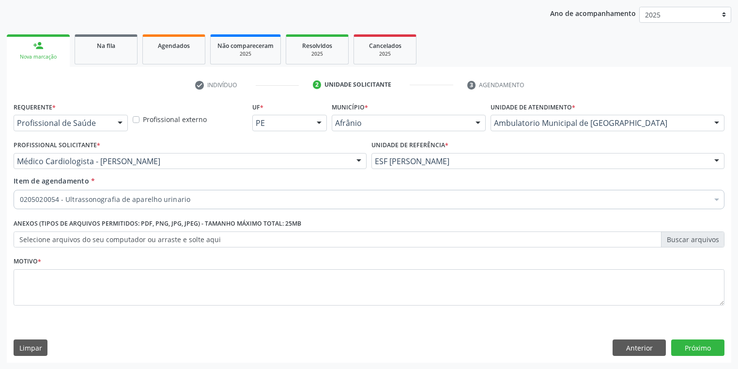
scroll to position [0, 0]
click at [73, 281] on textarea at bounding box center [369, 287] width 711 height 37
type textarea "*"
click at [678, 343] on button "Próximo" at bounding box center [698, 348] width 53 height 16
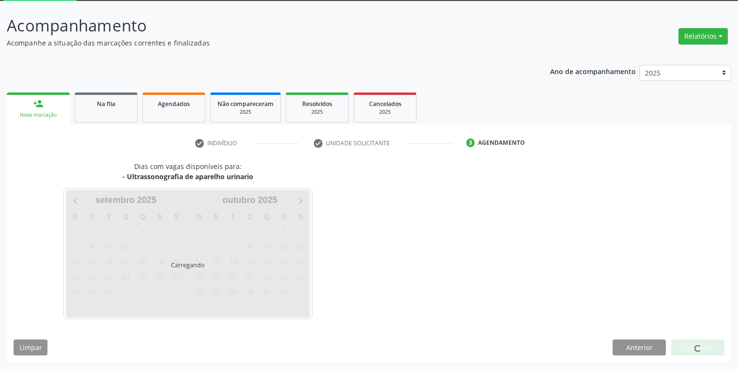
scroll to position [52, 0]
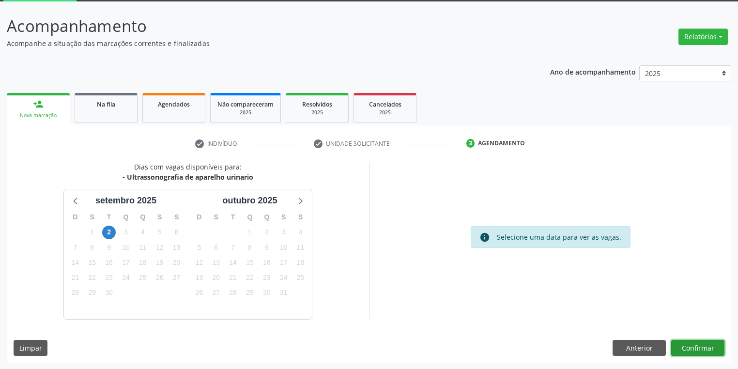
click at [697, 346] on button "Confirmar" at bounding box center [698, 348] width 53 height 16
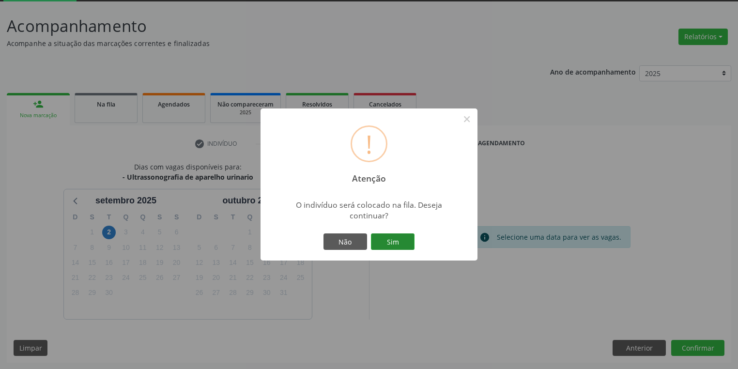
click at [391, 241] on button "Sim" at bounding box center [393, 242] width 44 height 16
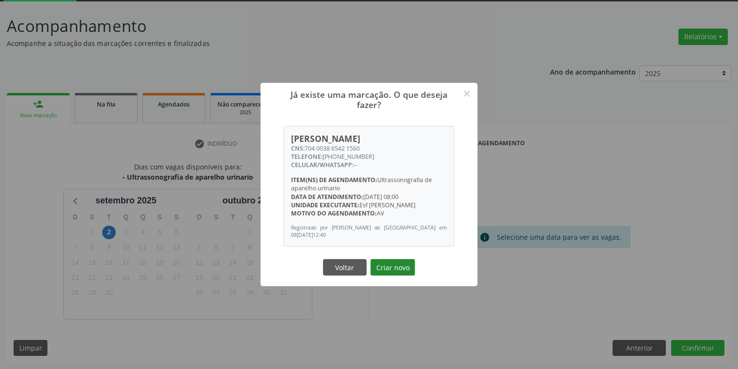
click at [393, 266] on button "Criar novo" at bounding box center [393, 267] width 45 height 16
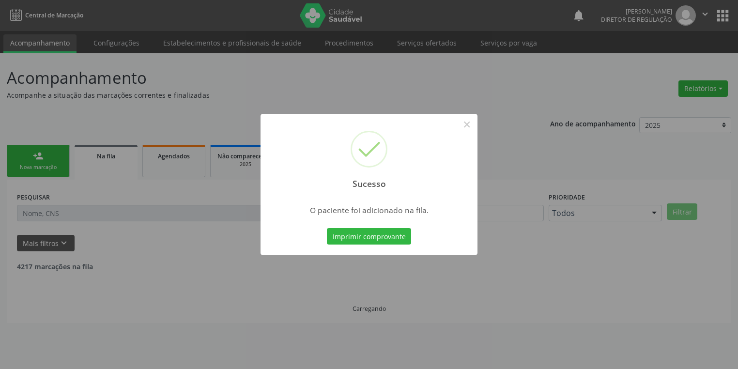
scroll to position [0, 0]
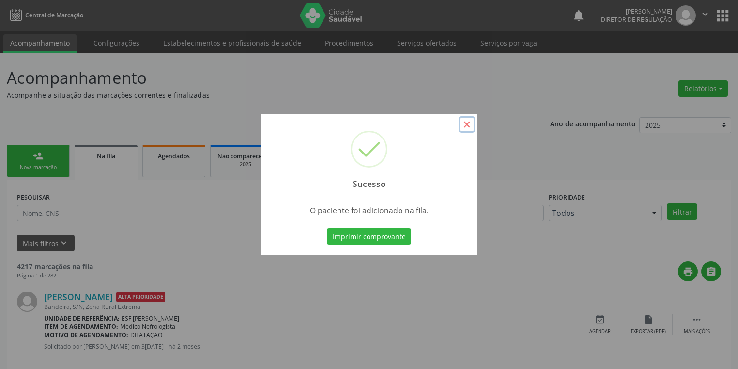
click at [466, 127] on button "×" at bounding box center [467, 124] width 16 height 16
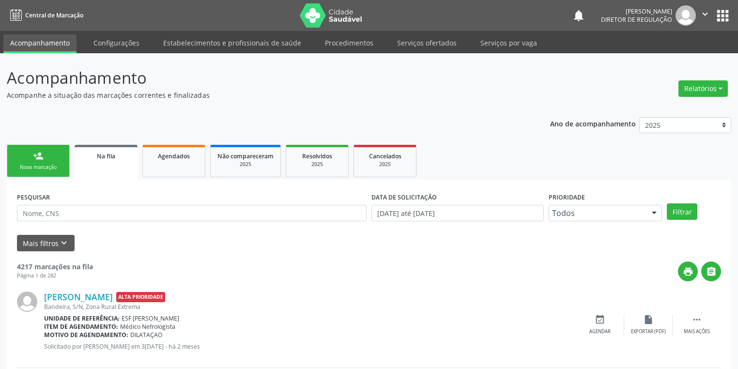
click at [73, 200] on div "PESQUISAR" at bounding box center [192, 209] width 355 height 38
click at [65, 209] on input "text" at bounding box center [192, 213] width 350 height 16
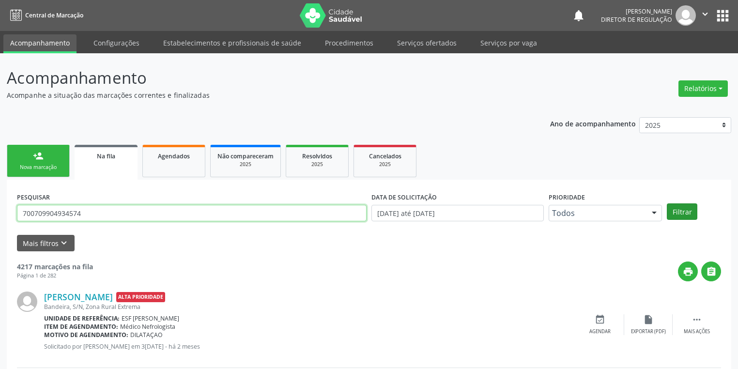
type input "700709904934574"
click at [669, 207] on button "Filtrar" at bounding box center [682, 212] width 31 height 16
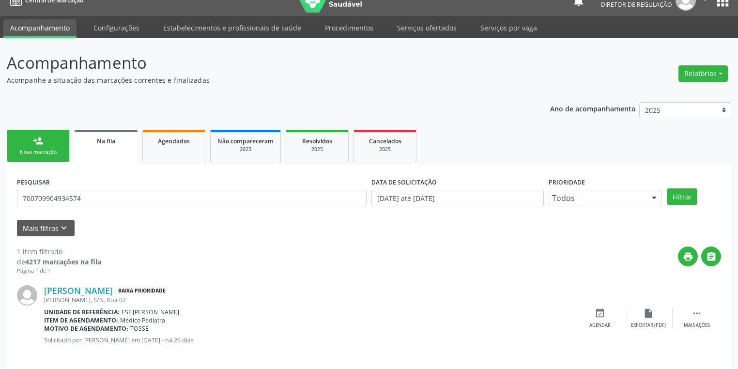
scroll to position [23, 0]
